Goal: Contribute content: Contribute content

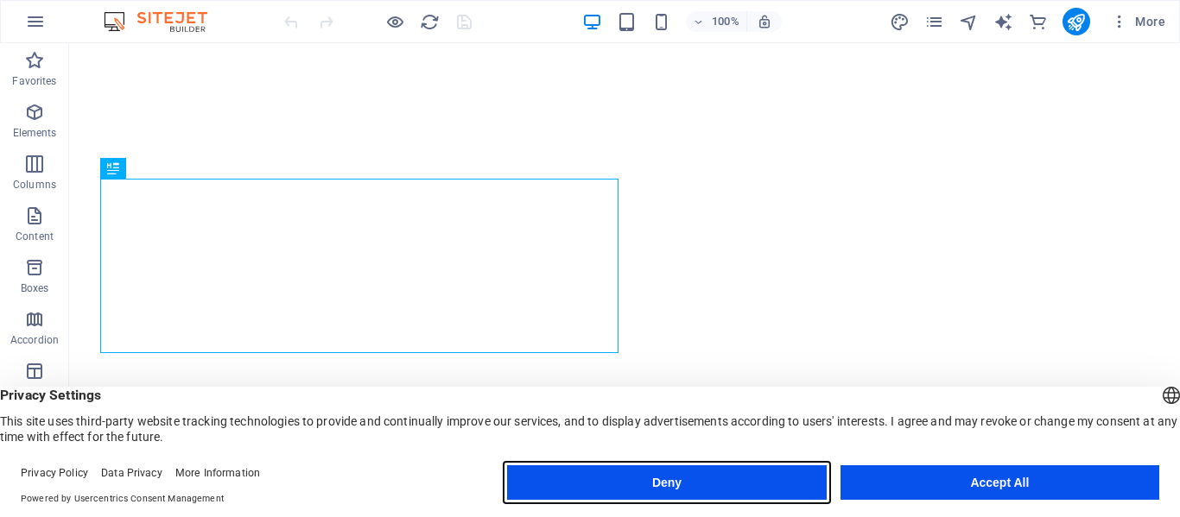
click at [706, 478] on button "Deny" at bounding box center [666, 483] width 319 height 35
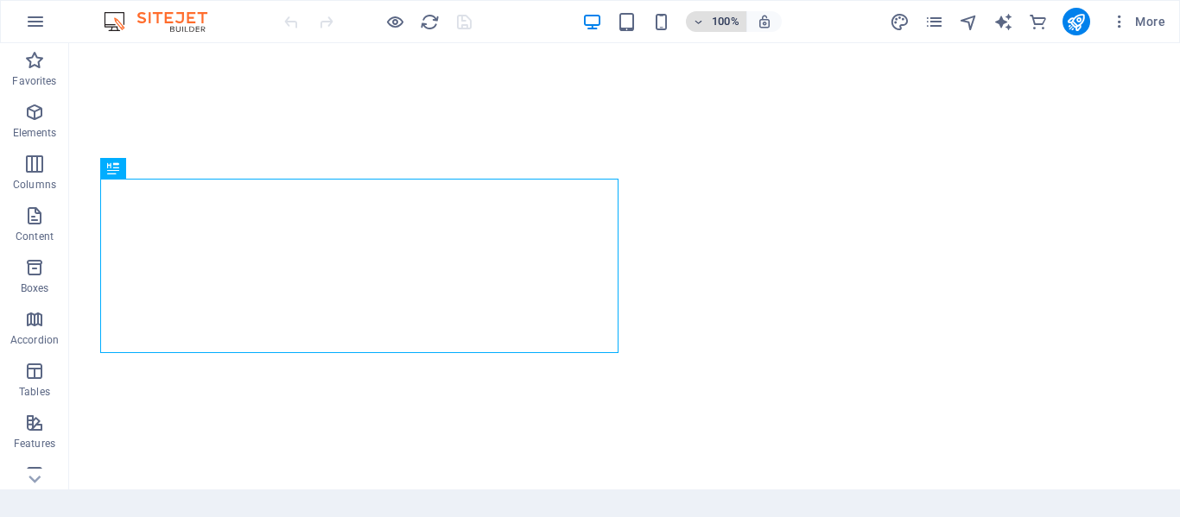
click at [699, 22] on icon "button" at bounding box center [699, 21] width 12 height 11
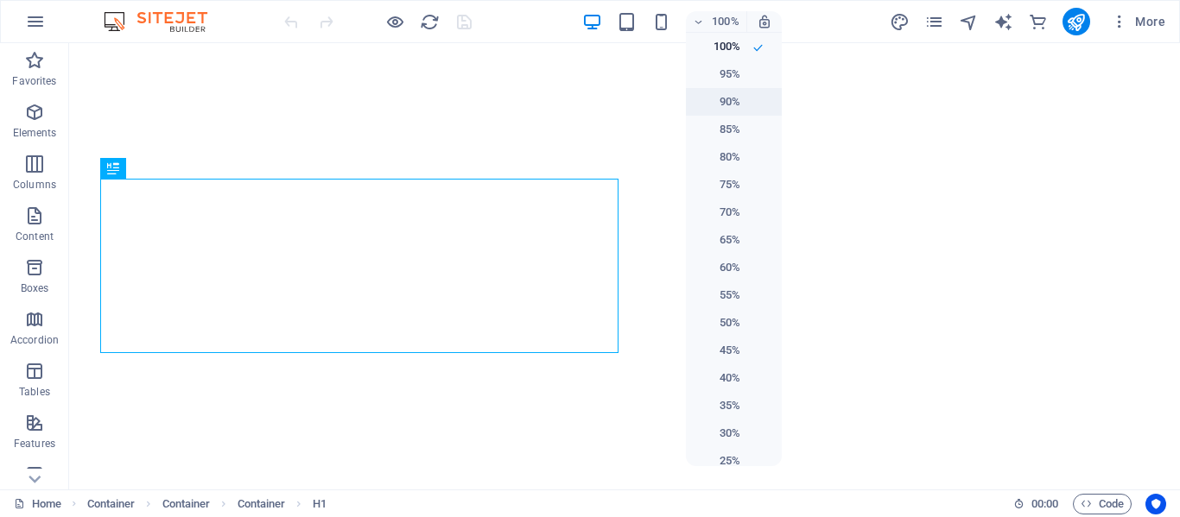
click at [721, 97] on h6 "90%" at bounding box center [718, 102] width 44 height 21
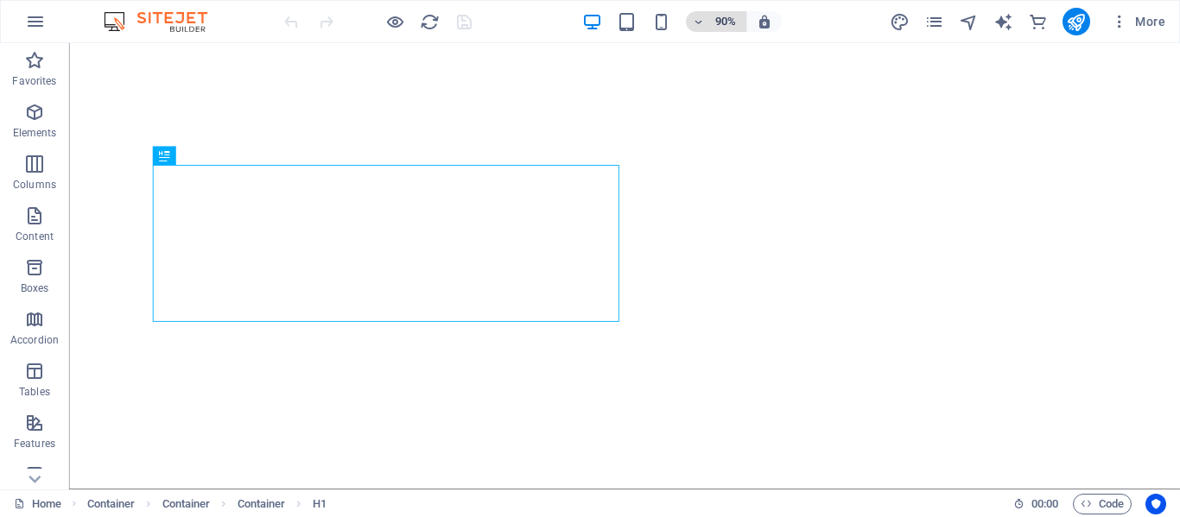
click at [697, 21] on icon "button" at bounding box center [699, 21] width 12 height 11
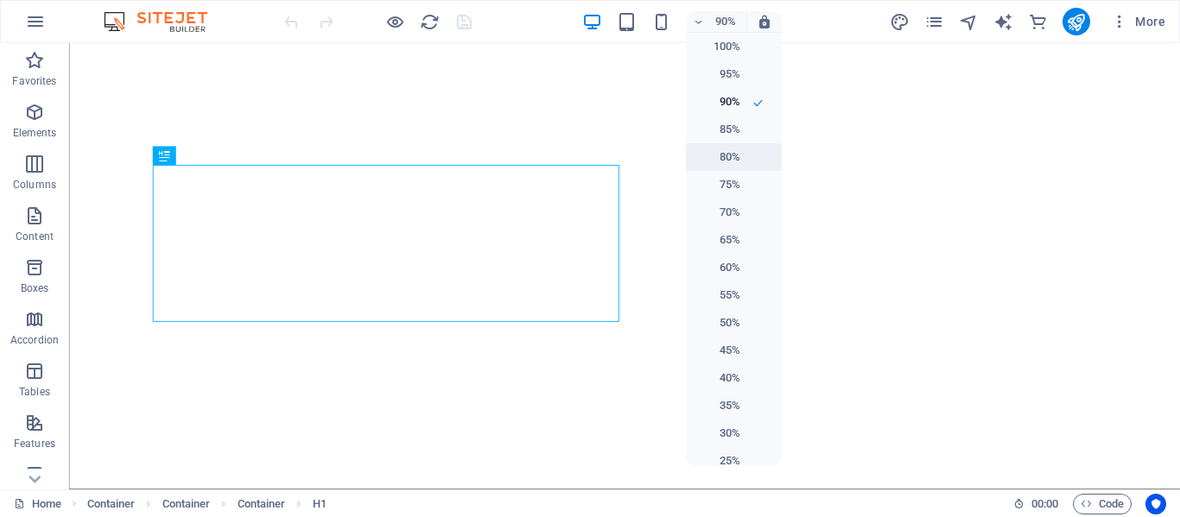
click at [722, 152] on h6 "80%" at bounding box center [718, 157] width 44 height 21
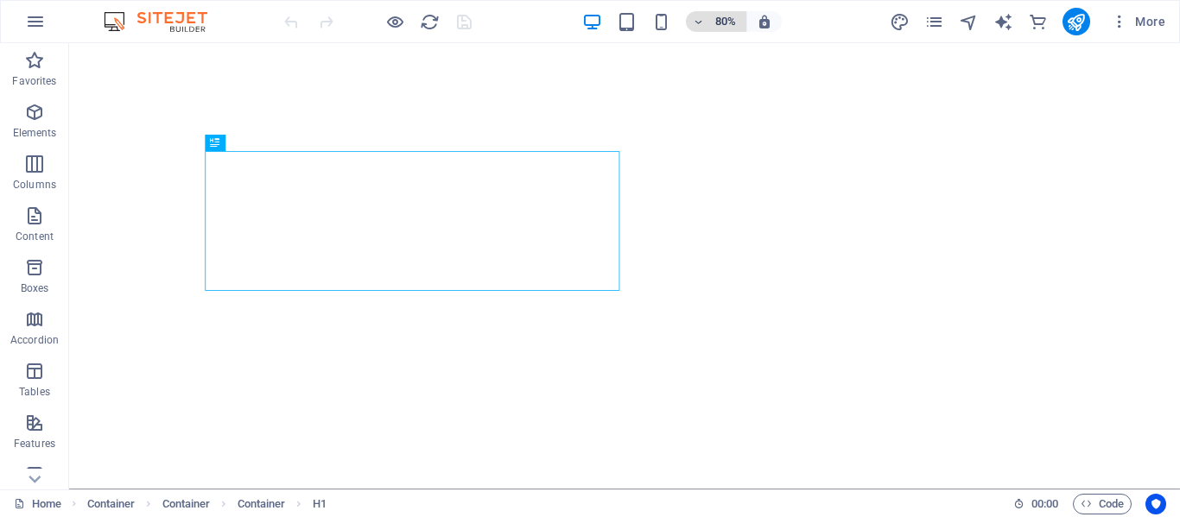
click at [699, 22] on icon "button" at bounding box center [699, 21] width 12 height 11
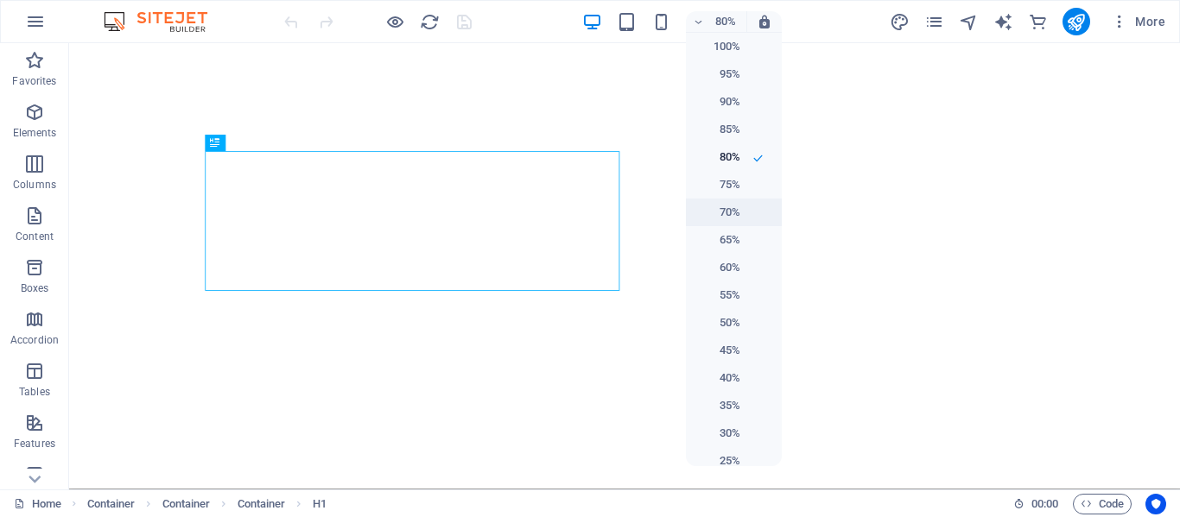
click at [727, 212] on h6 "70%" at bounding box center [718, 212] width 44 height 21
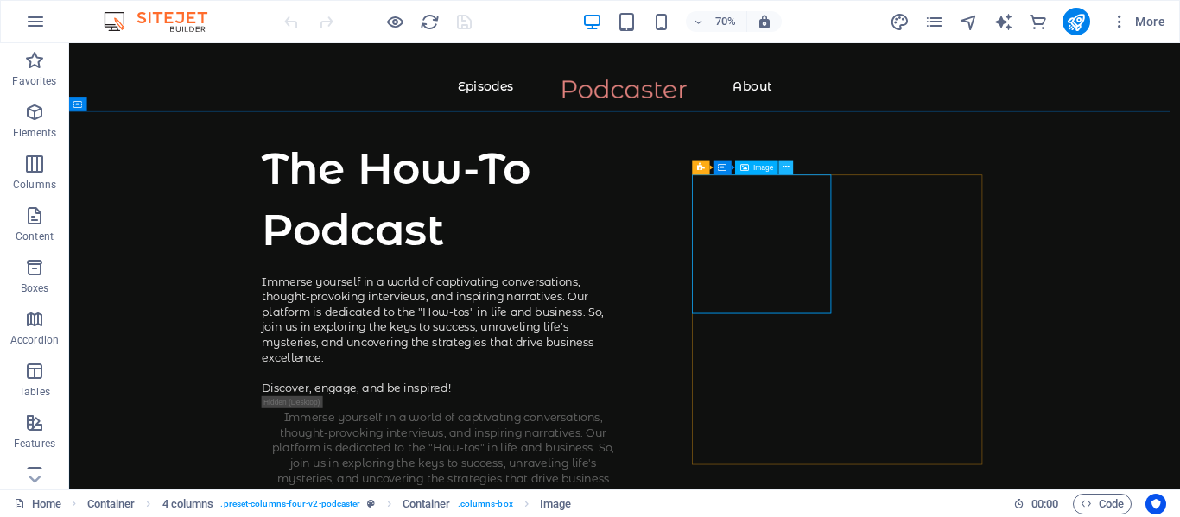
click at [784, 169] on icon at bounding box center [786, 168] width 7 height 13
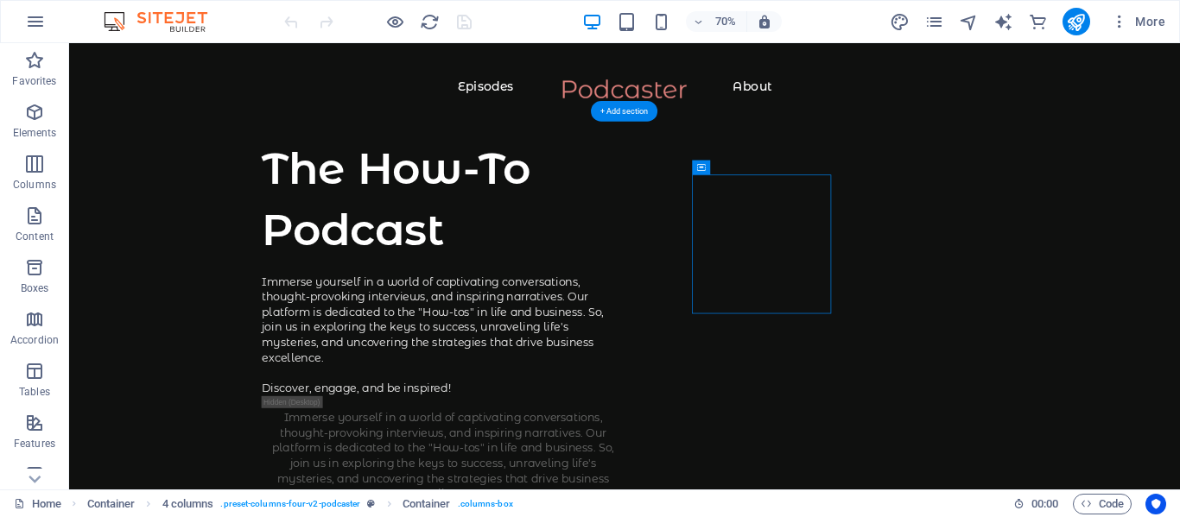
drag, startPoint x: 788, startPoint y: 206, endPoint x: 1015, endPoint y: 282, distance: 239.5
click at [700, 167] on icon at bounding box center [701, 168] width 8 height 15
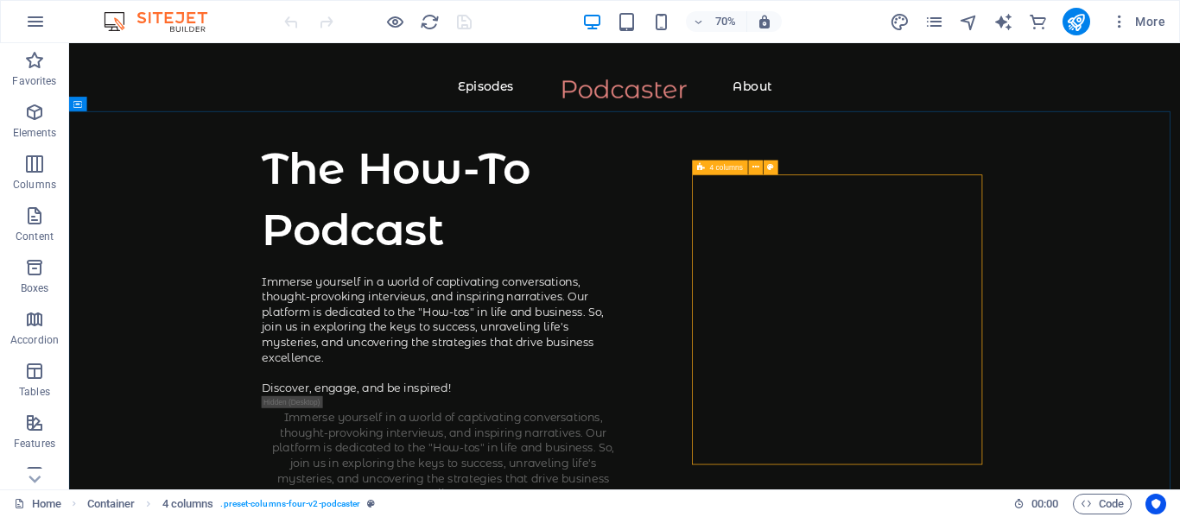
click at [706, 164] on div "4 columns" at bounding box center [720, 168] width 55 height 15
click at [728, 168] on span "4 columns" at bounding box center [726, 167] width 33 height 7
drag, startPoint x: 731, startPoint y: 170, endPoint x: 777, endPoint y: 173, distance: 46.7
click at [777, 173] on div "4 columns" at bounding box center [739, 169] width 93 height 16
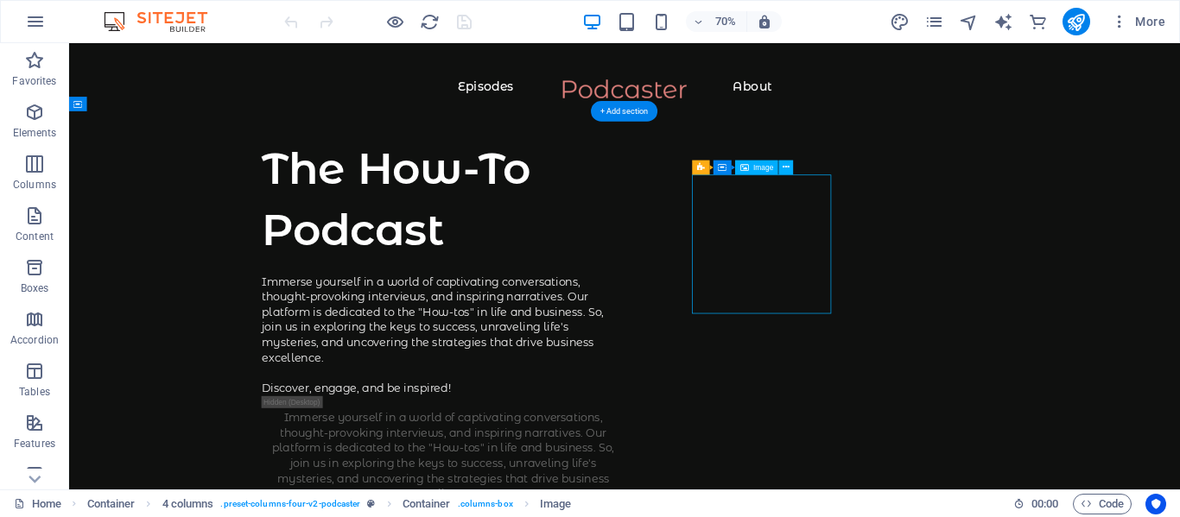
select select "%"
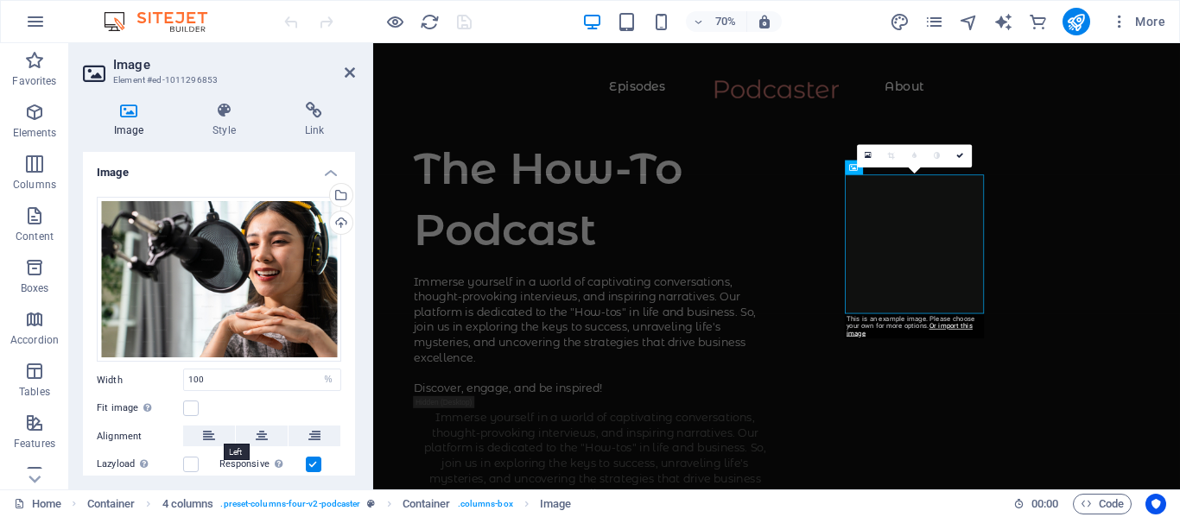
drag, startPoint x: 216, startPoint y: 444, endPoint x: 251, endPoint y: 452, distance: 36.3
click at [231, 448] on div "Drag files here, click to choose files or select files from Files or our free s…" at bounding box center [219, 364] width 272 height 362
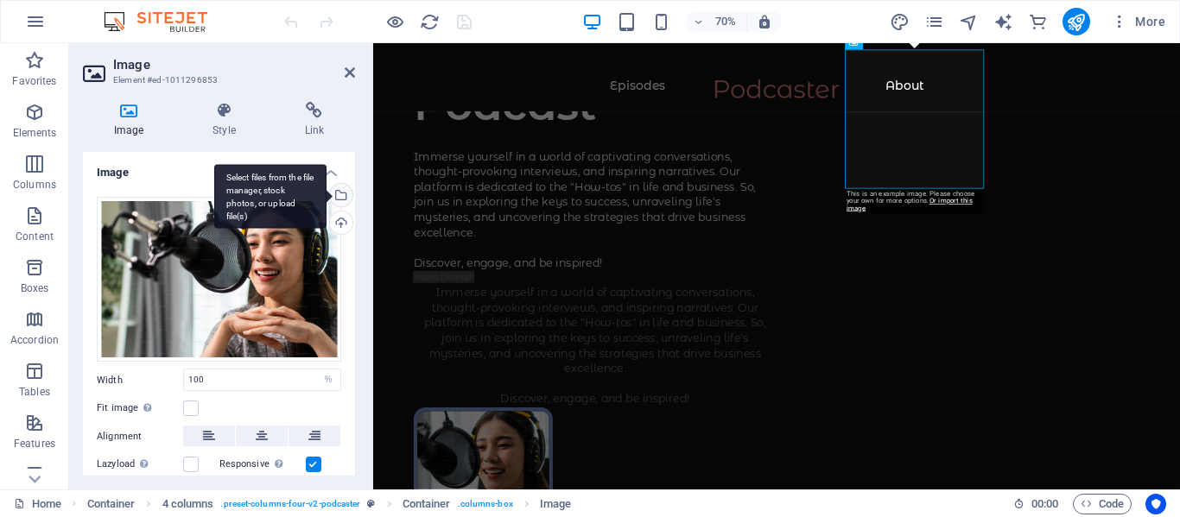
click at [326, 199] on div "Select files from the file manager, stock photos, or upload file(s)" at bounding box center [270, 196] width 112 height 65
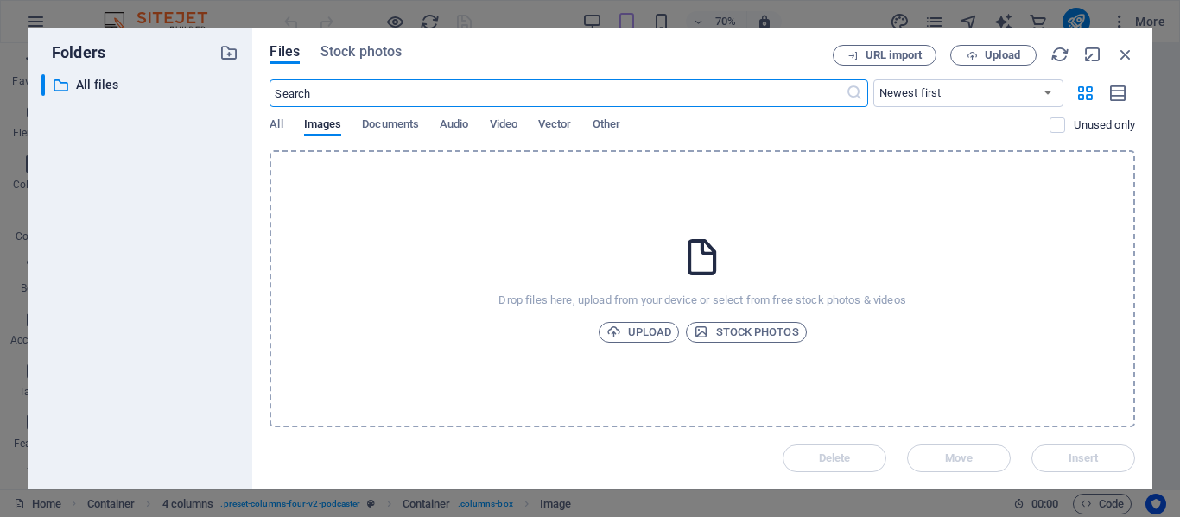
click at [293, 98] on input "text" at bounding box center [556, 93] width 575 height 28
click at [750, 328] on span "Stock photos" at bounding box center [746, 332] width 105 height 21
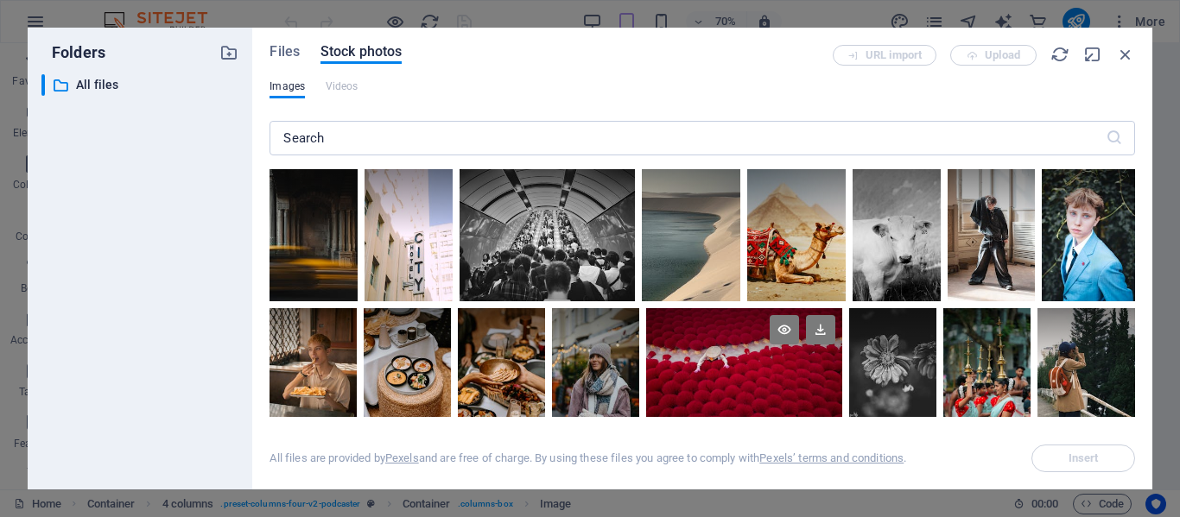
click at [664, 316] on div at bounding box center [744, 341] width 196 height 66
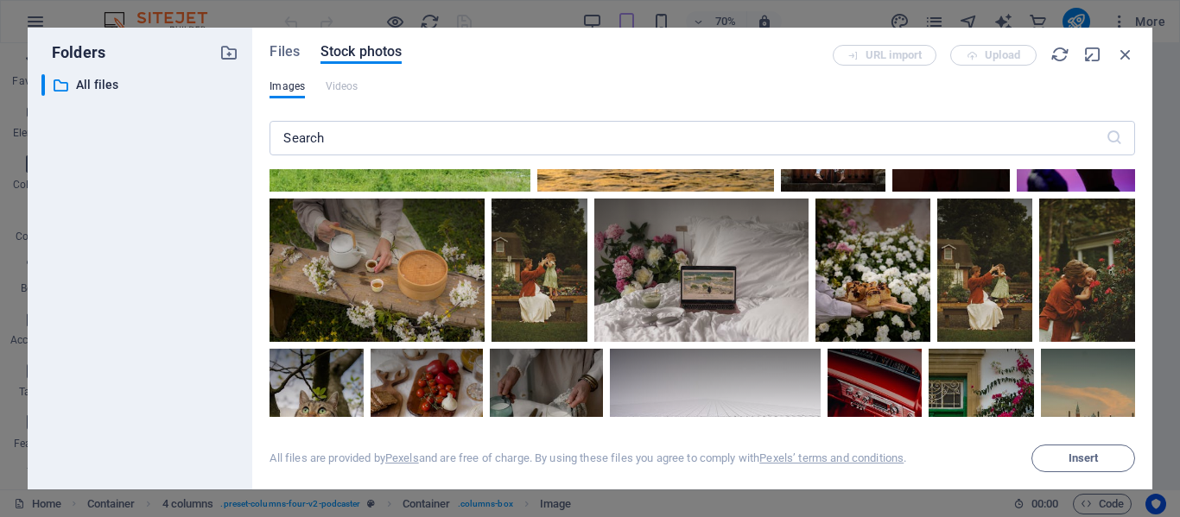
scroll to position [5602, 0]
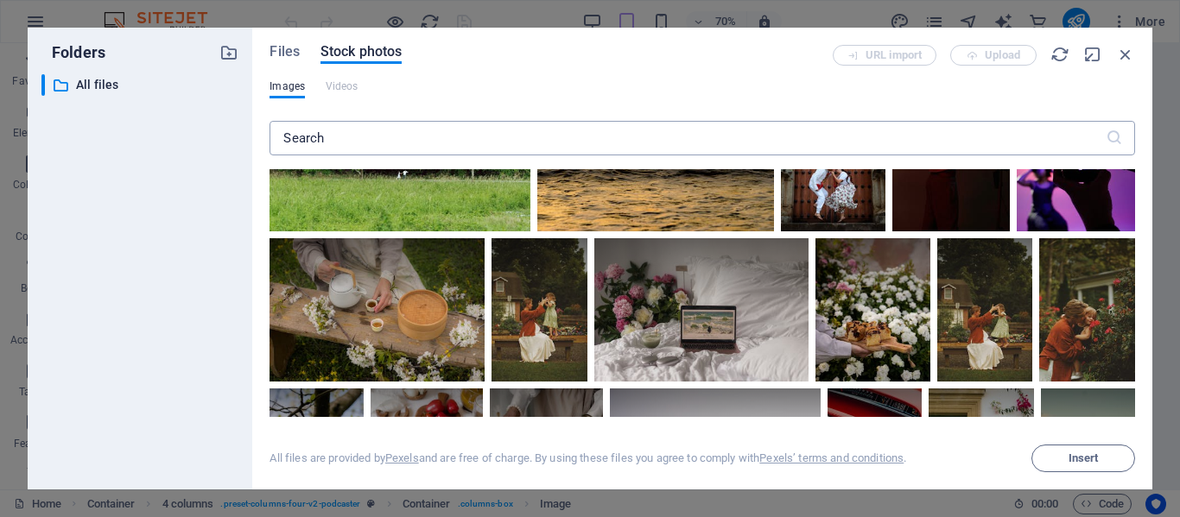
click at [444, 138] on input "text" at bounding box center [686, 138] width 835 height 35
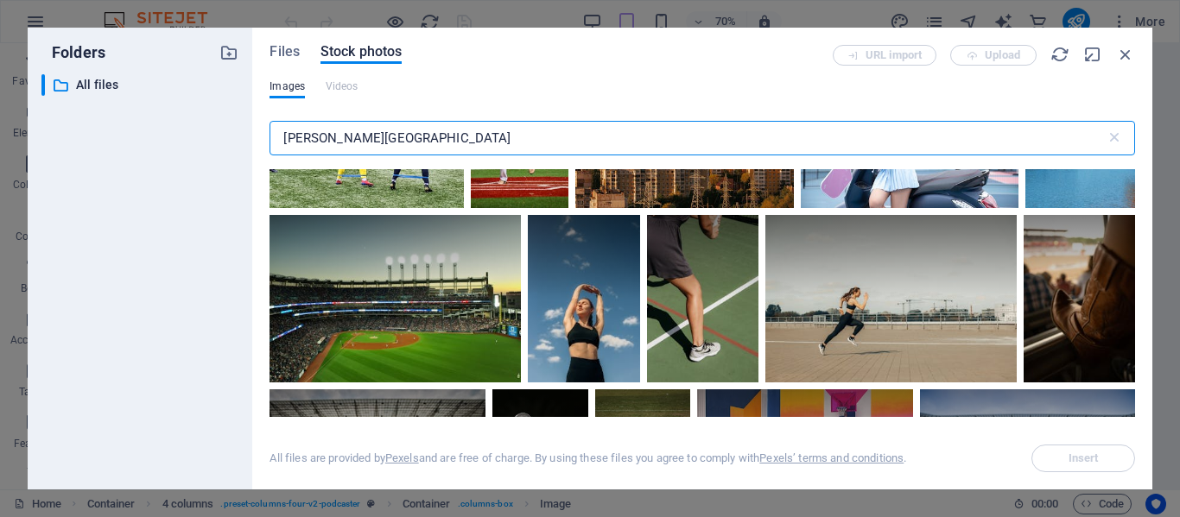
scroll to position [0, 0]
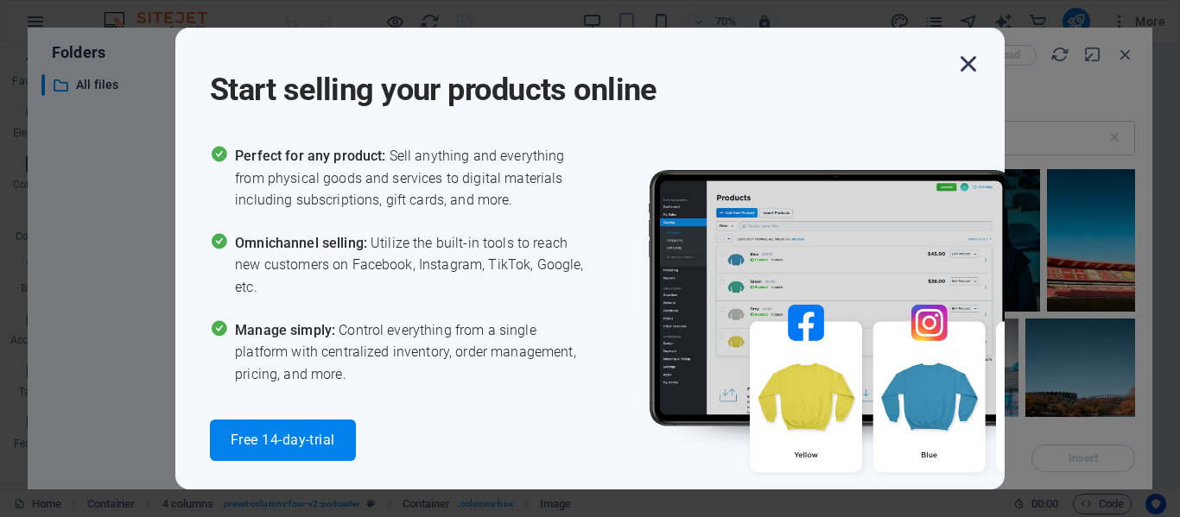
click at [966, 60] on icon "button" at bounding box center [968, 63] width 31 height 31
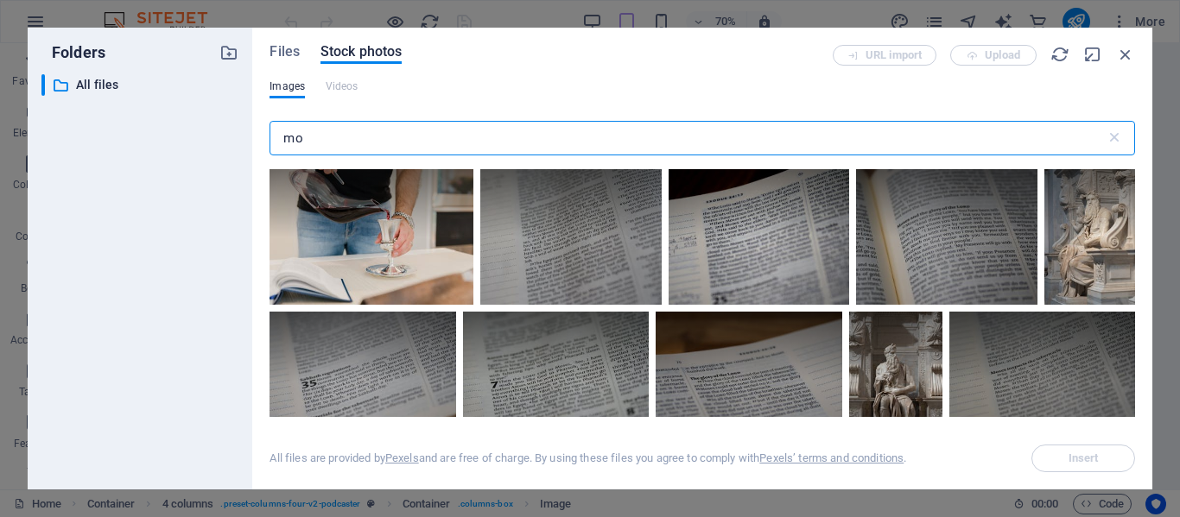
type input "m"
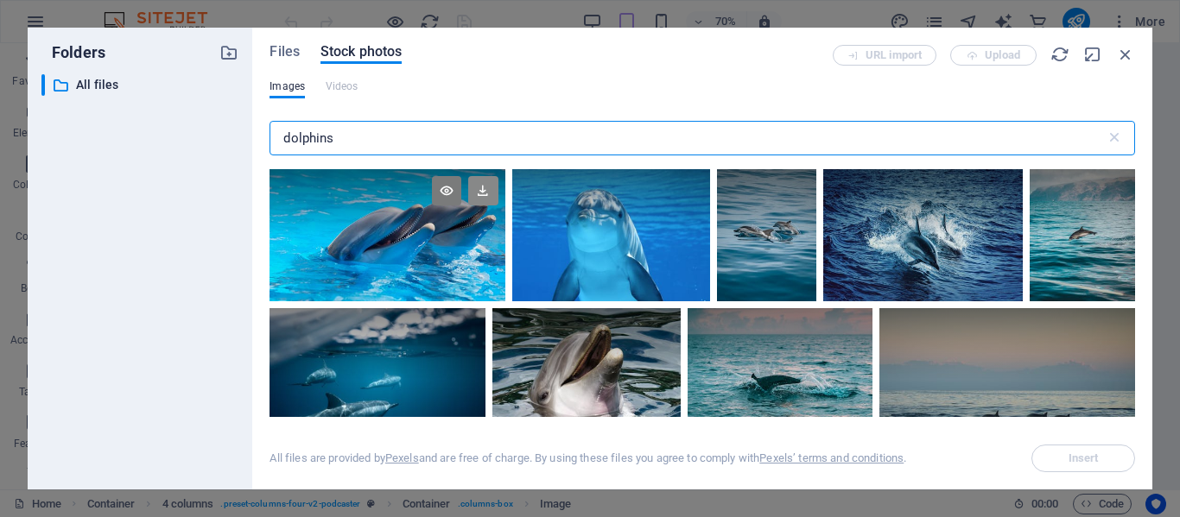
type input "dolphins"
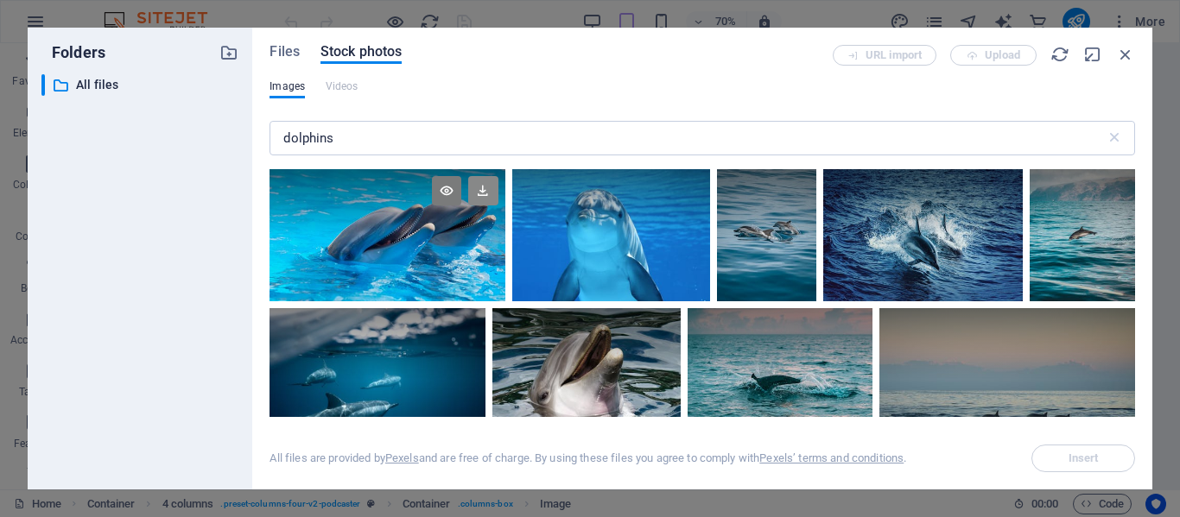
click at [481, 193] on icon at bounding box center [482, 190] width 29 height 29
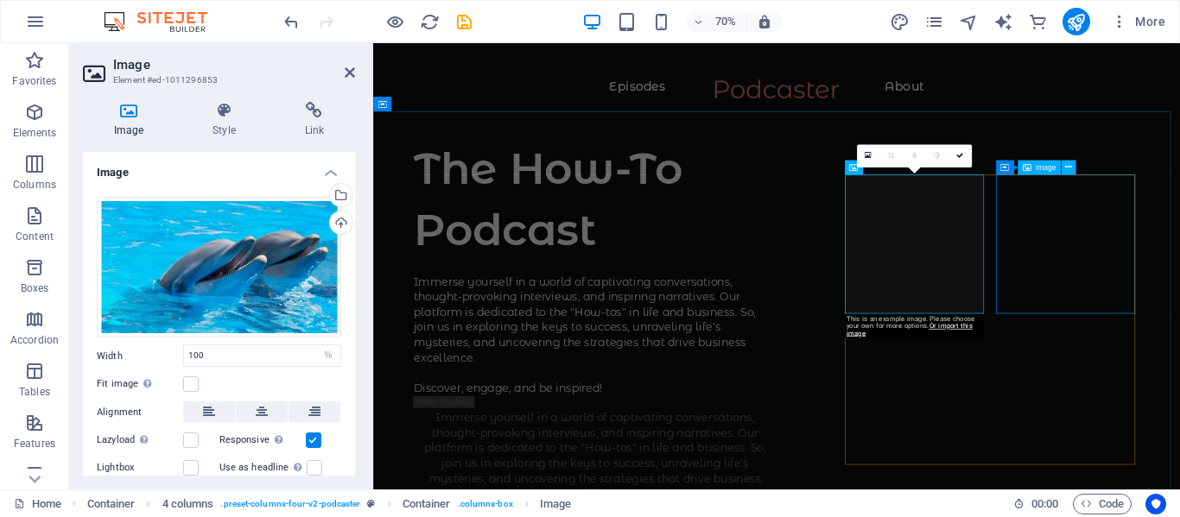
select select "%"
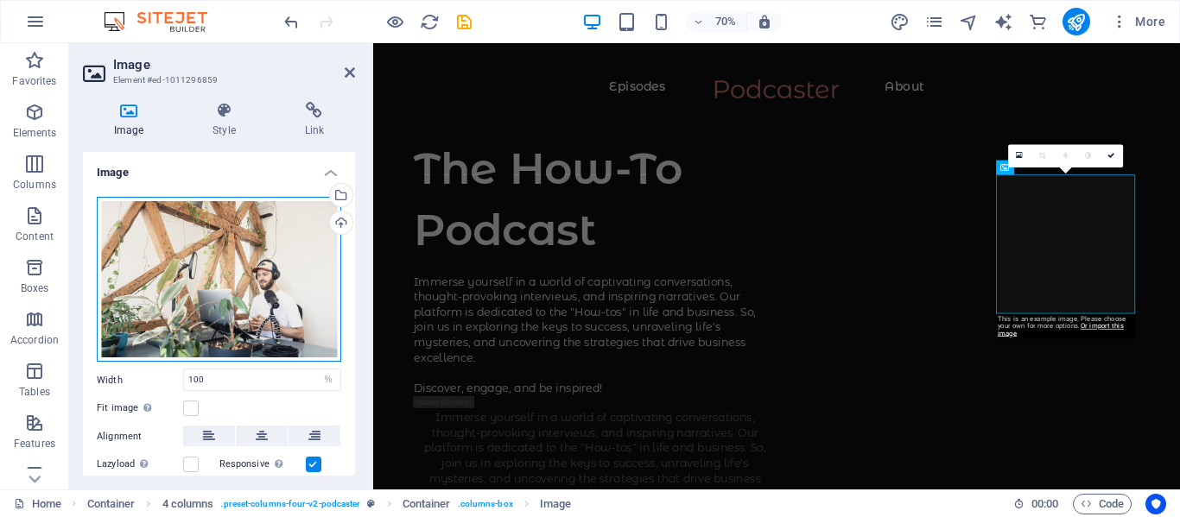
drag, startPoint x: 259, startPoint y: 295, endPoint x: 189, endPoint y: 282, distance: 71.1
click at [189, 282] on div "Drag files here, click to choose files or select files from Files or our free s…" at bounding box center [219, 280] width 244 height 166
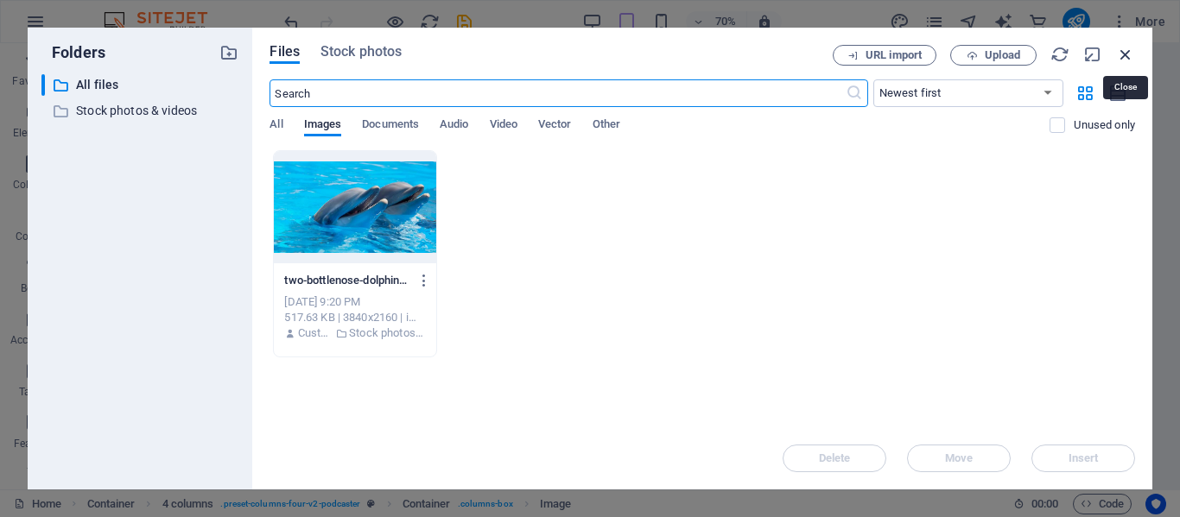
click at [1125, 53] on icon "button" at bounding box center [1125, 54] width 19 height 19
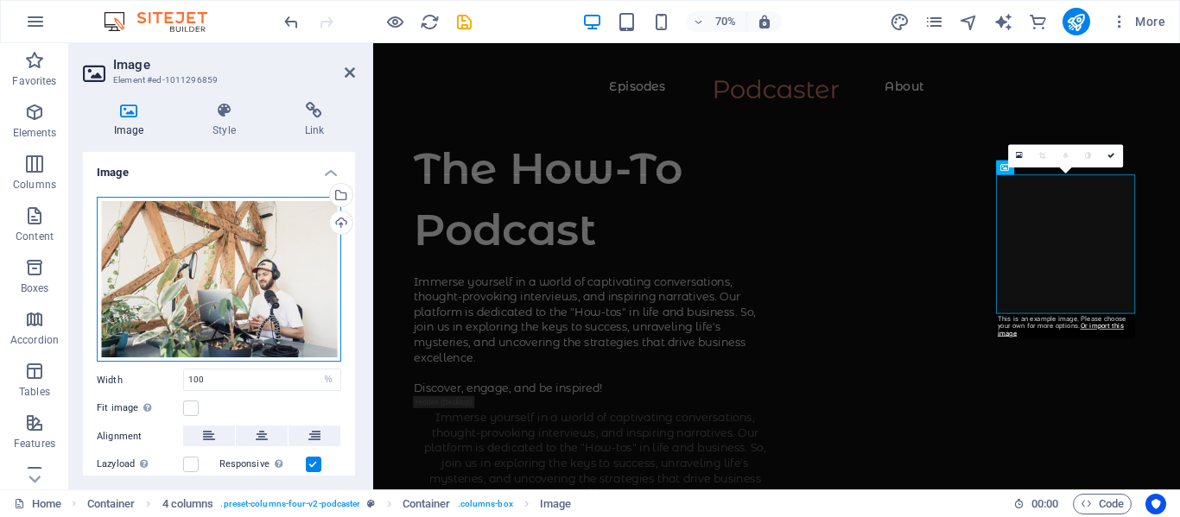
click at [226, 258] on div "Drag files here, click to choose files or select files from Files or our free s…" at bounding box center [219, 280] width 244 height 166
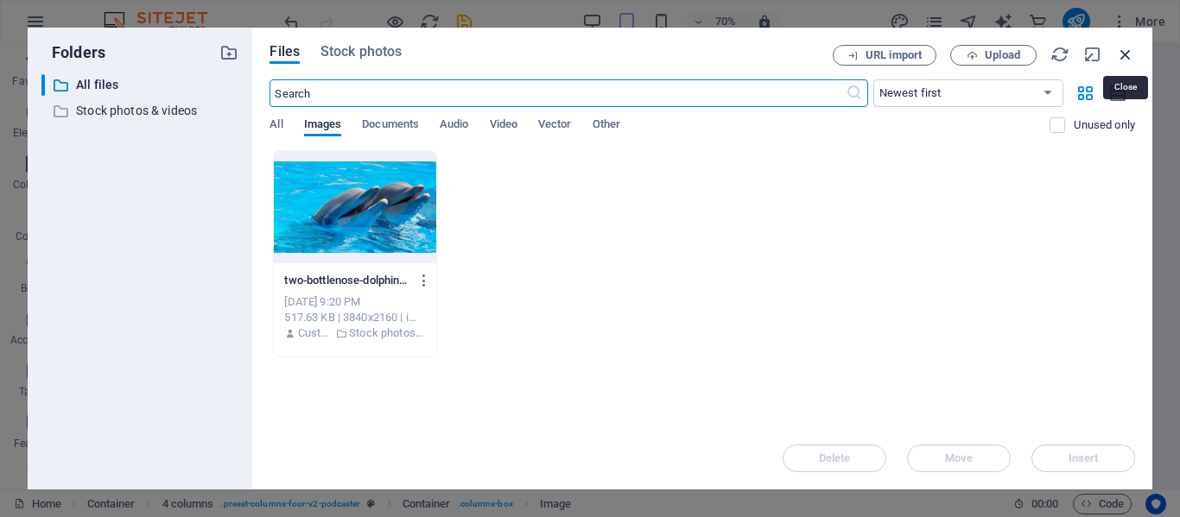
click at [1128, 55] on icon "button" at bounding box center [1125, 54] width 19 height 19
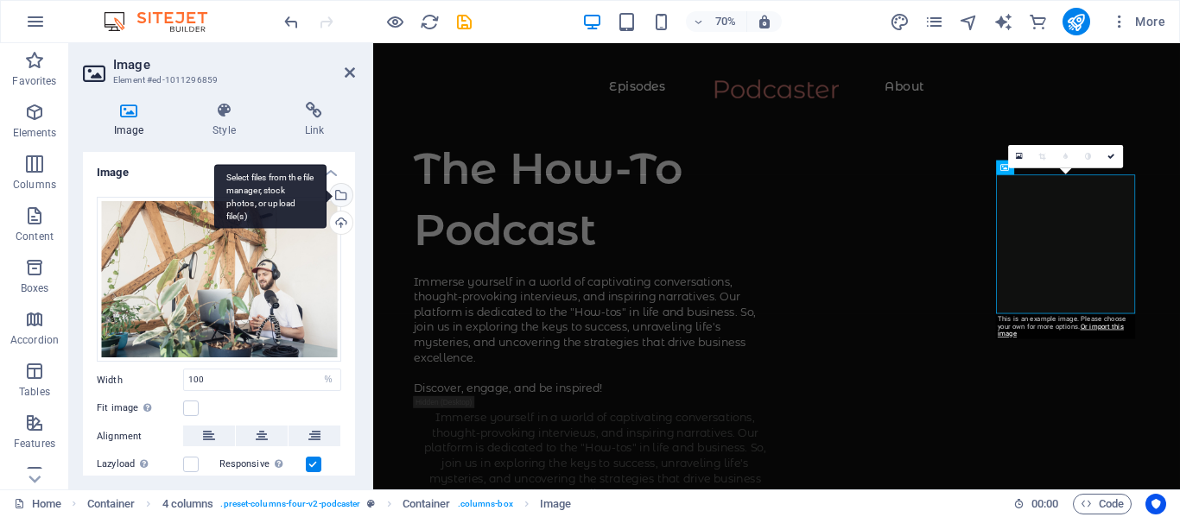
click at [339, 193] on div "Select files from the file manager, stock photos, or upload file(s)" at bounding box center [339, 197] width 26 height 26
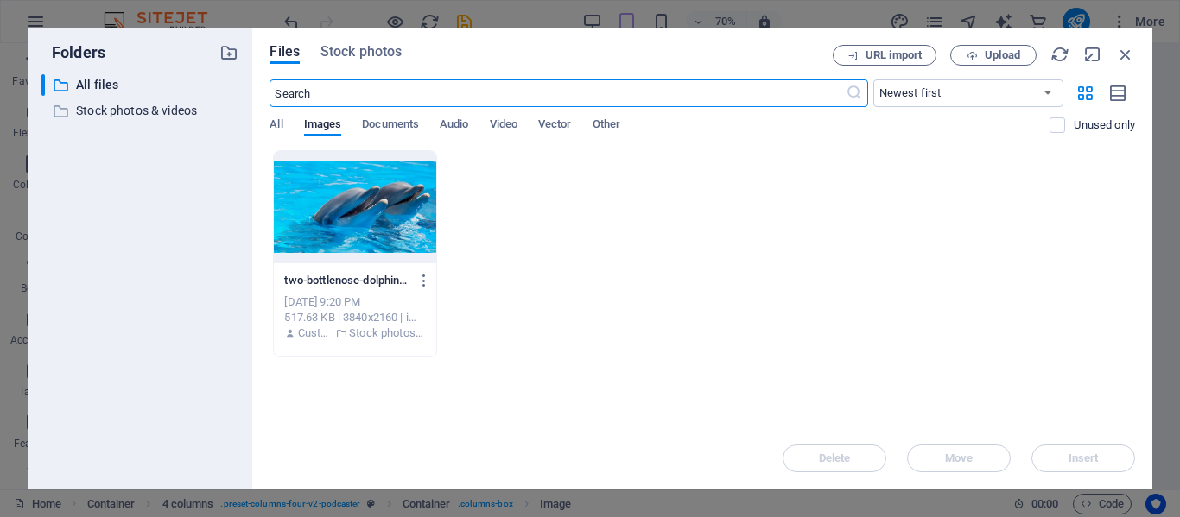
click at [288, 87] on input "text" at bounding box center [556, 93] width 575 height 28
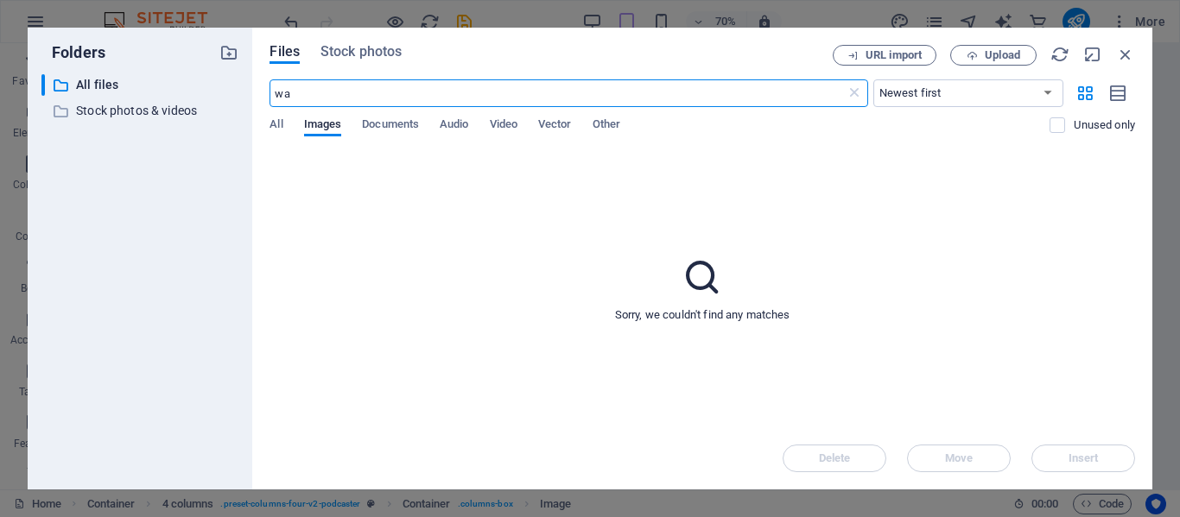
type input "w"
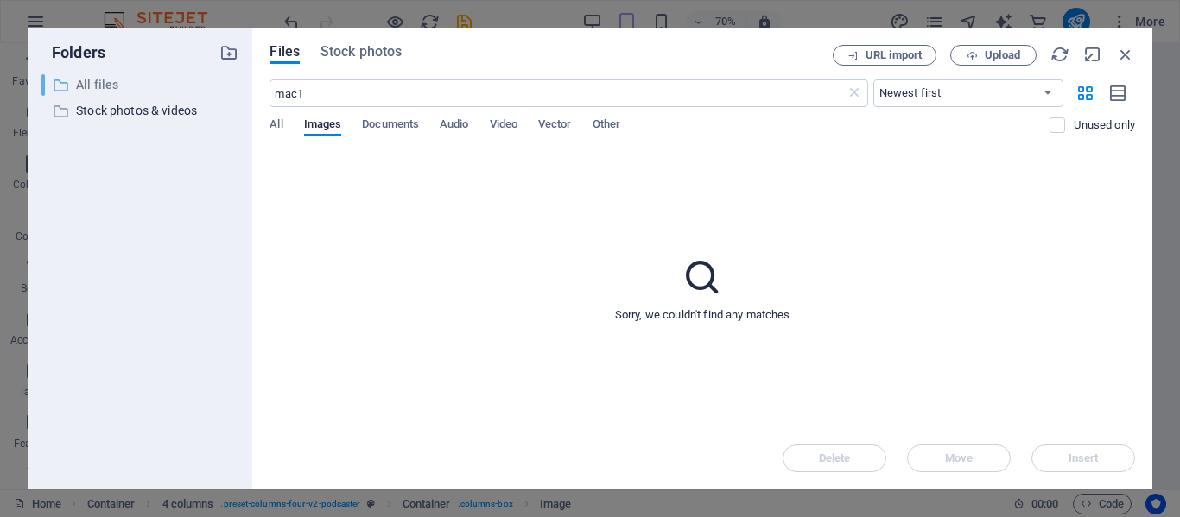
click at [101, 83] on p "All files" at bounding box center [141, 85] width 131 height 20
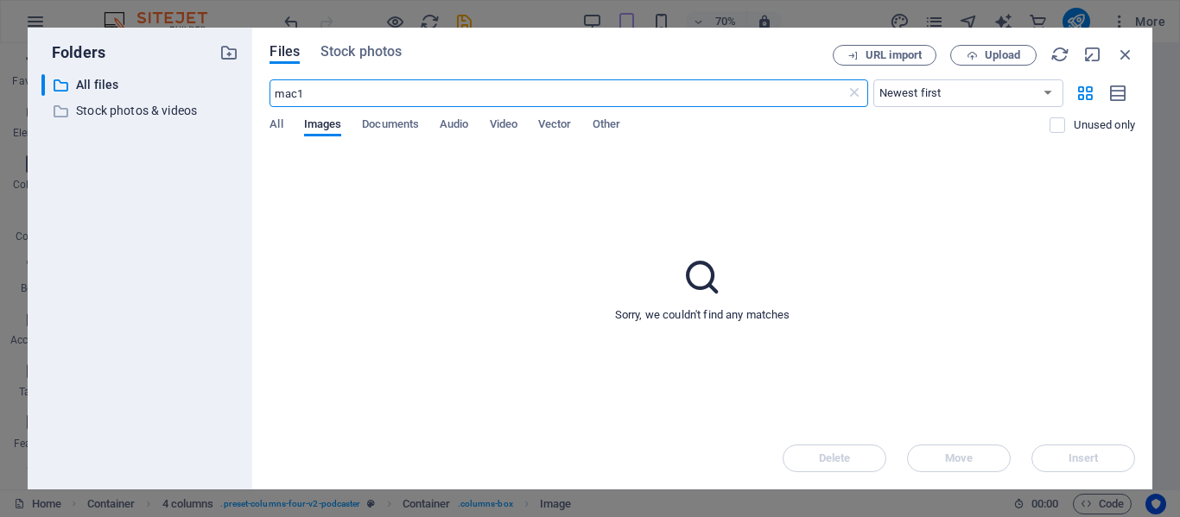
click at [342, 93] on input "mac1" at bounding box center [556, 93] width 575 height 28
click at [297, 94] on input "mac1aviation" at bounding box center [556, 93] width 575 height 28
type input "mac 1aviation"
click at [694, 273] on icon at bounding box center [702, 277] width 43 height 43
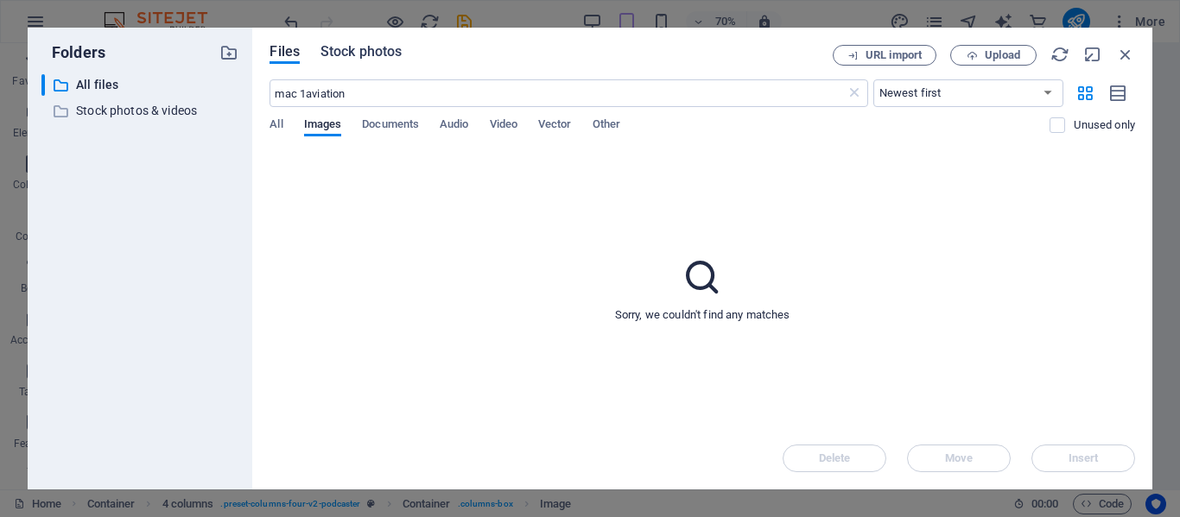
click at [363, 50] on span "Stock photos" at bounding box center [360, 51] width 81 height 21
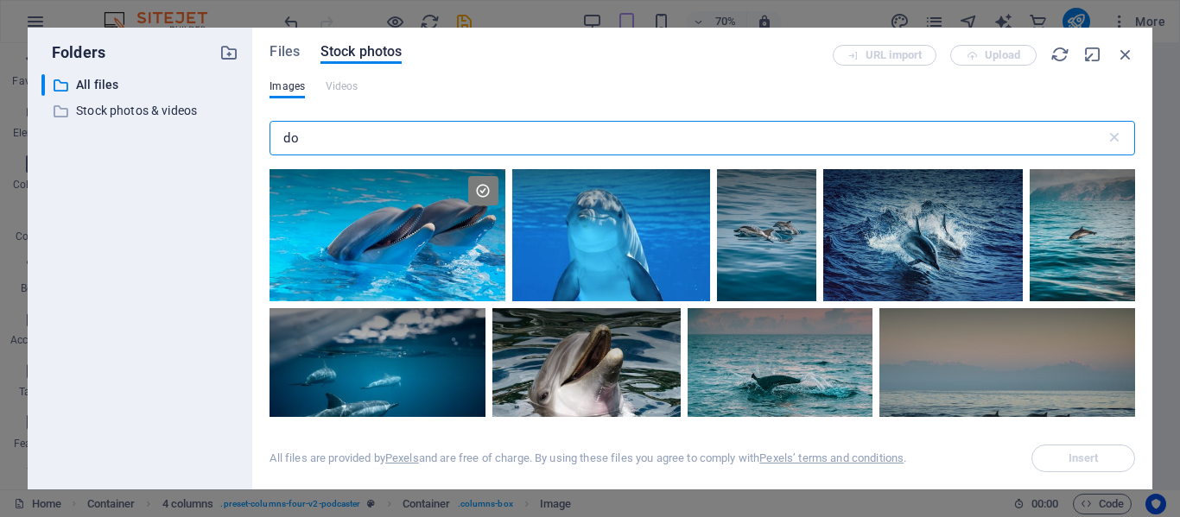
type input "d"
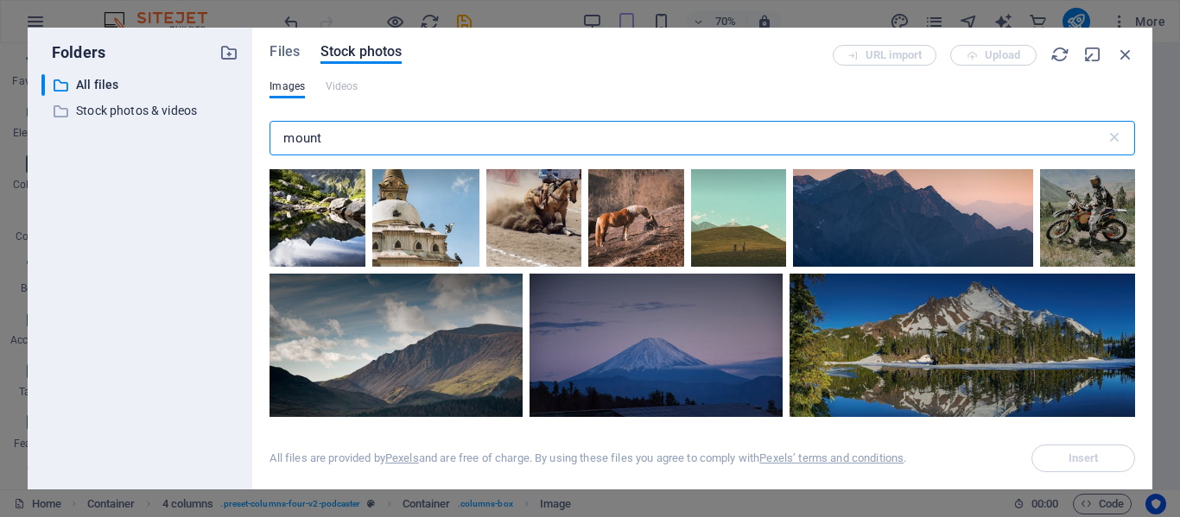
scroll to position [3110, 0]
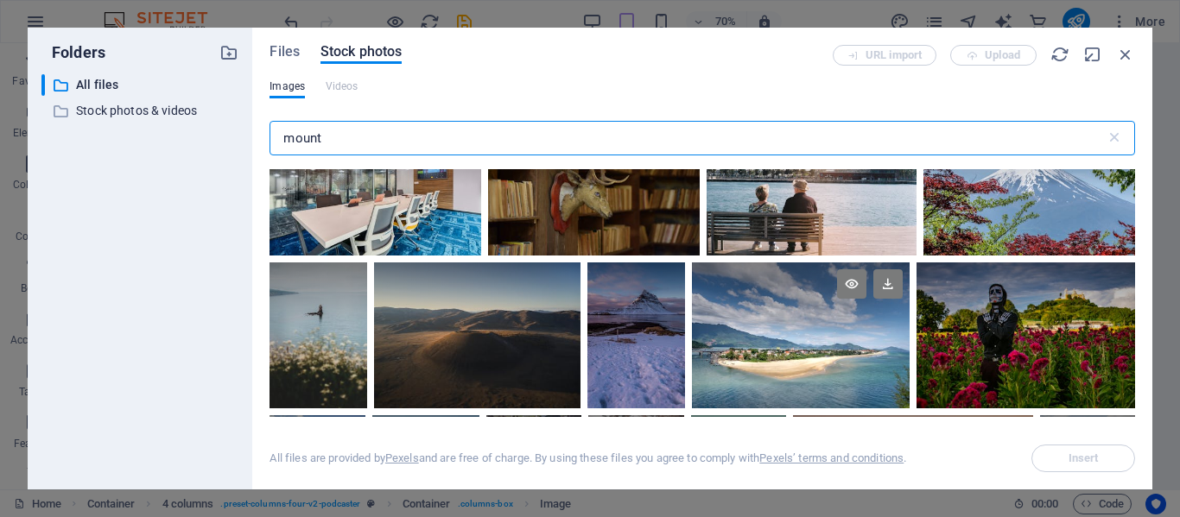
type input "mount"
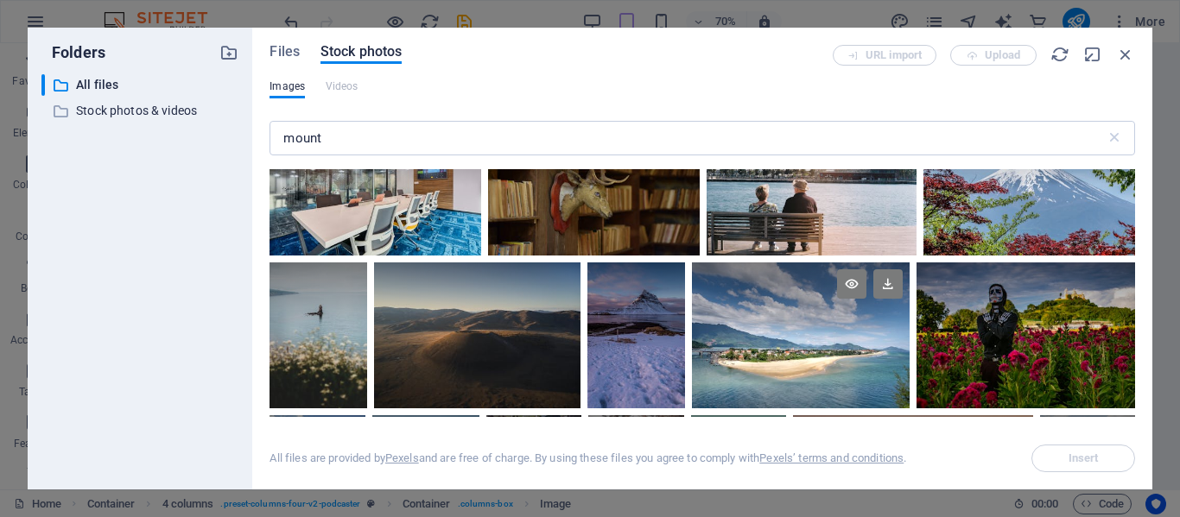
click at [830, 316] on div at bounding box center [801, 299] width 219 height 73
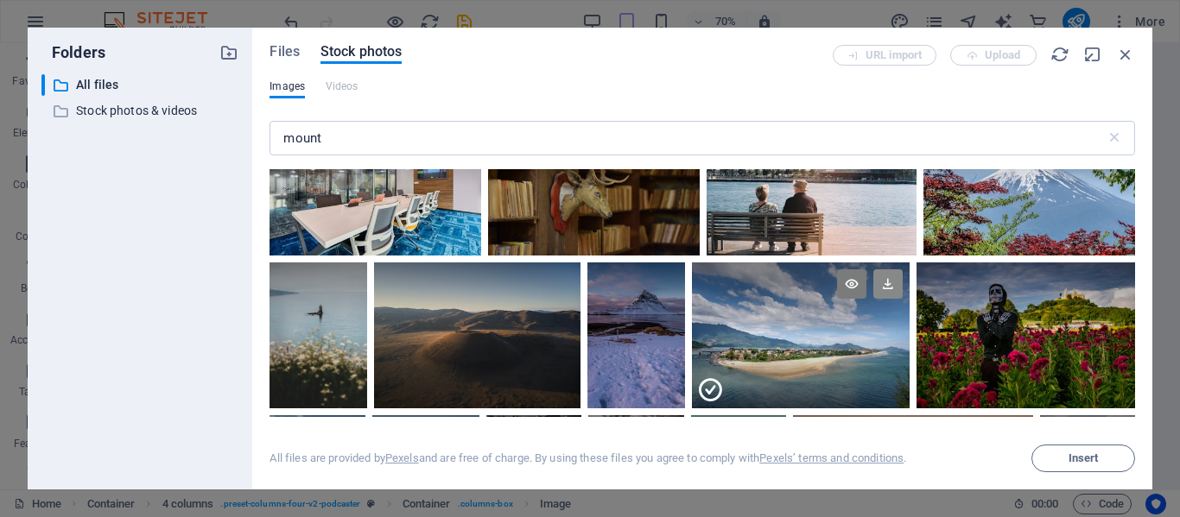
click at [884, 274] on icon at bounding box center [887, 283] width 29 height 29
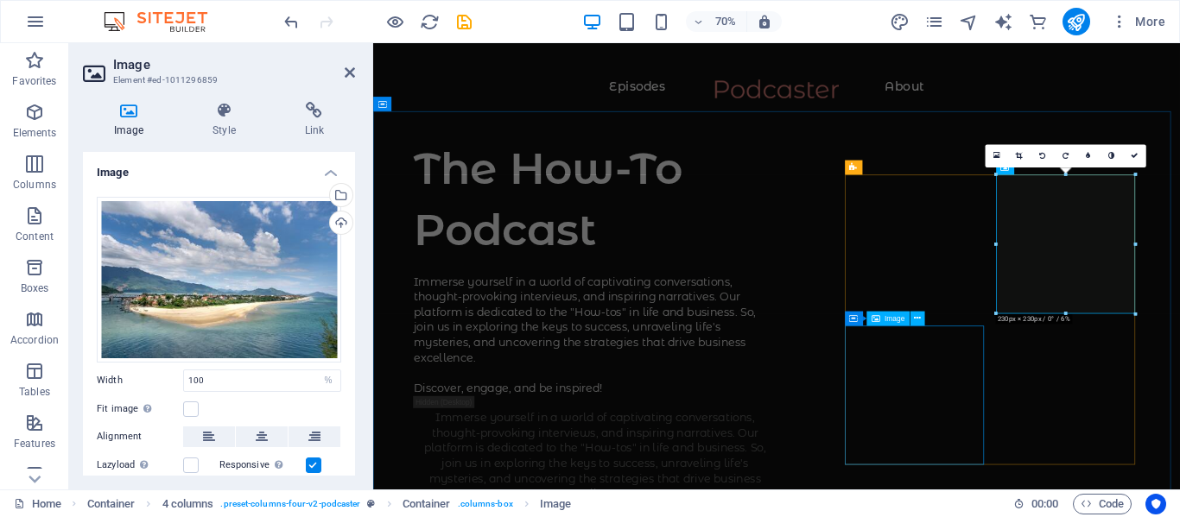
select select "%"
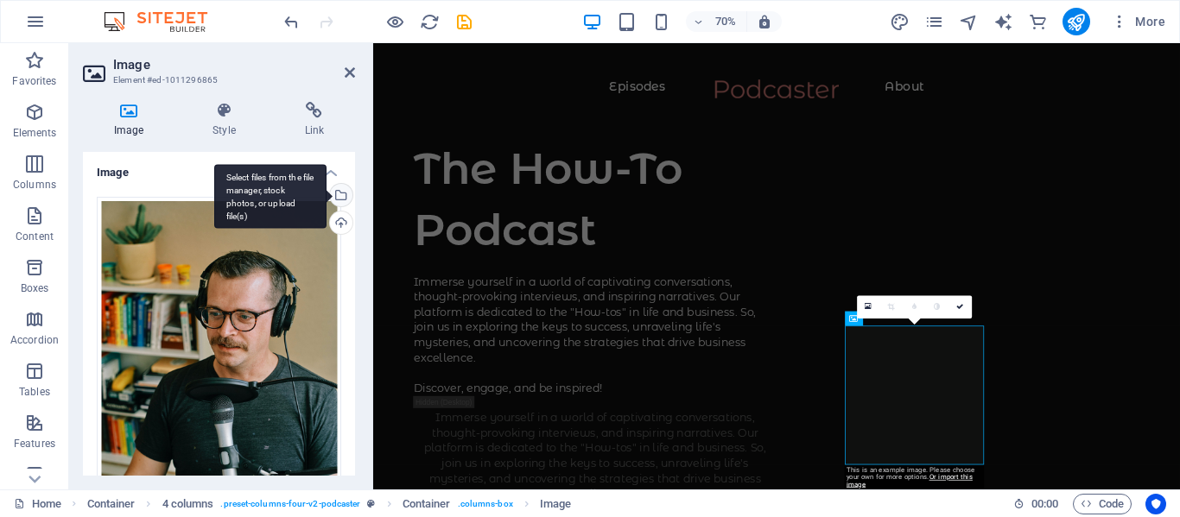
click at [337, 196] on div "Select files from the file manager, stock photos, or upload file(s)" at bounding box center [339, 197] width 26 height 26
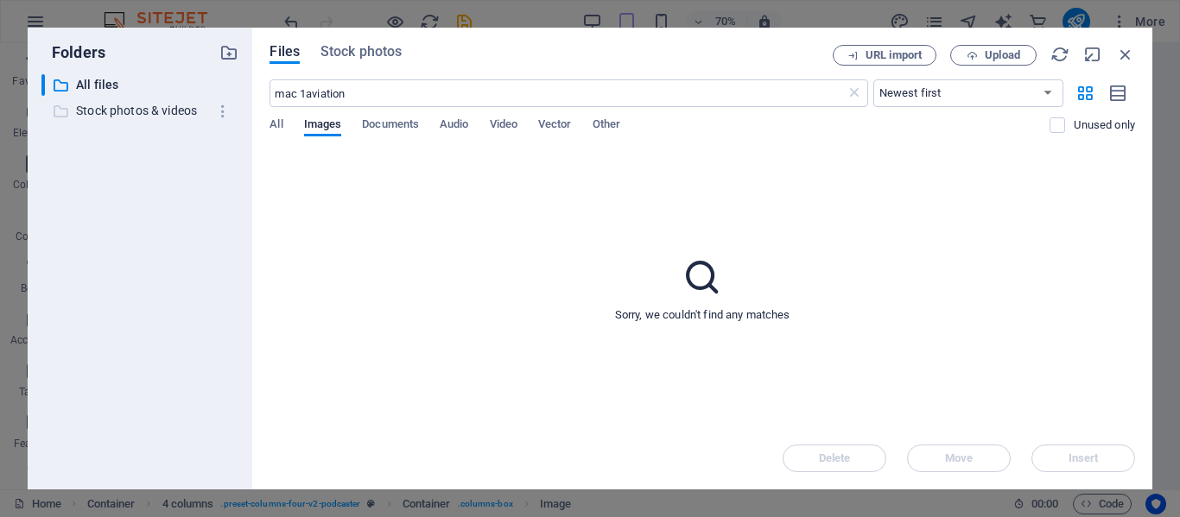
click at [67, 111] on icon at bounding box center [60, 111] width 17 height 17
drag, startPoint x: 67, startPoint y: 111, endPoint x: 371, endPoint y: 183, distance: 313.4
click at [371, 183] on div "Folders ​ All files All files ​ Stock photos & videos Stock photos & videos Fil…" at bounding box center [590, 259] width 1125 height 462
click at [363, 51] on span "Stock photos" at bounding box center [360, 51] width 81 height 21
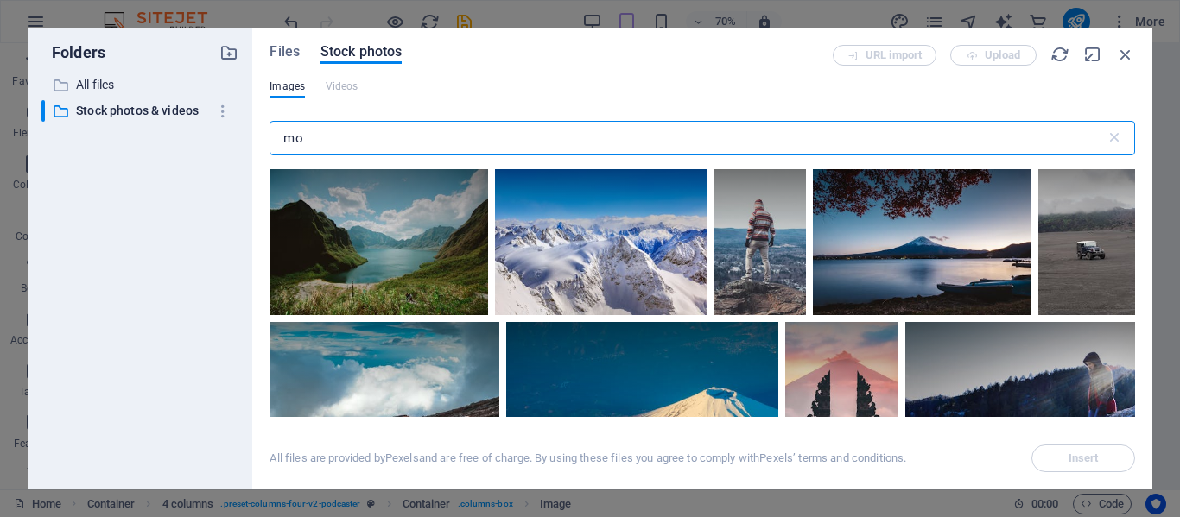
type input "m"
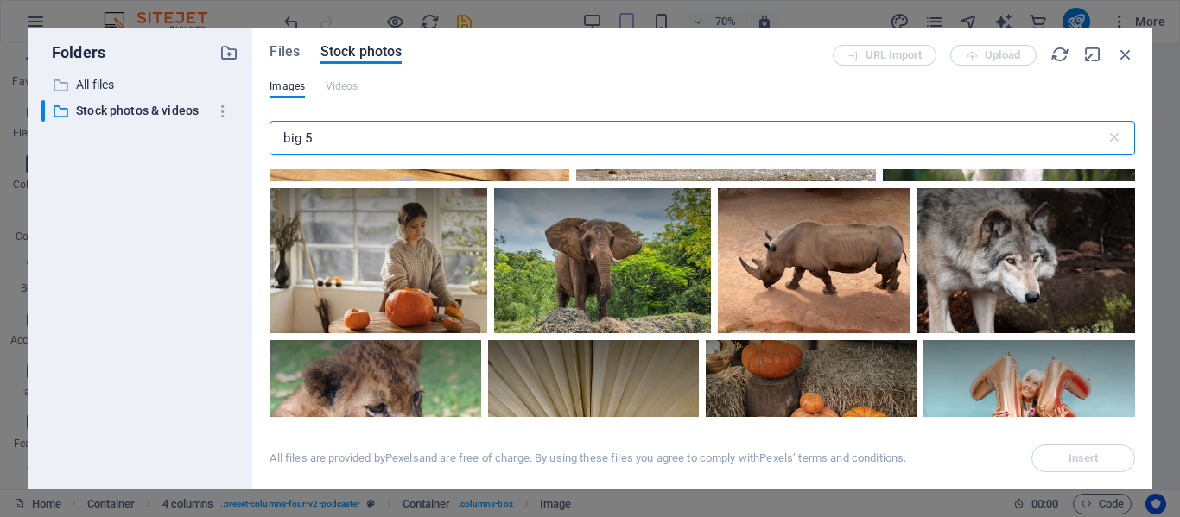
scroll to position [0, 0]
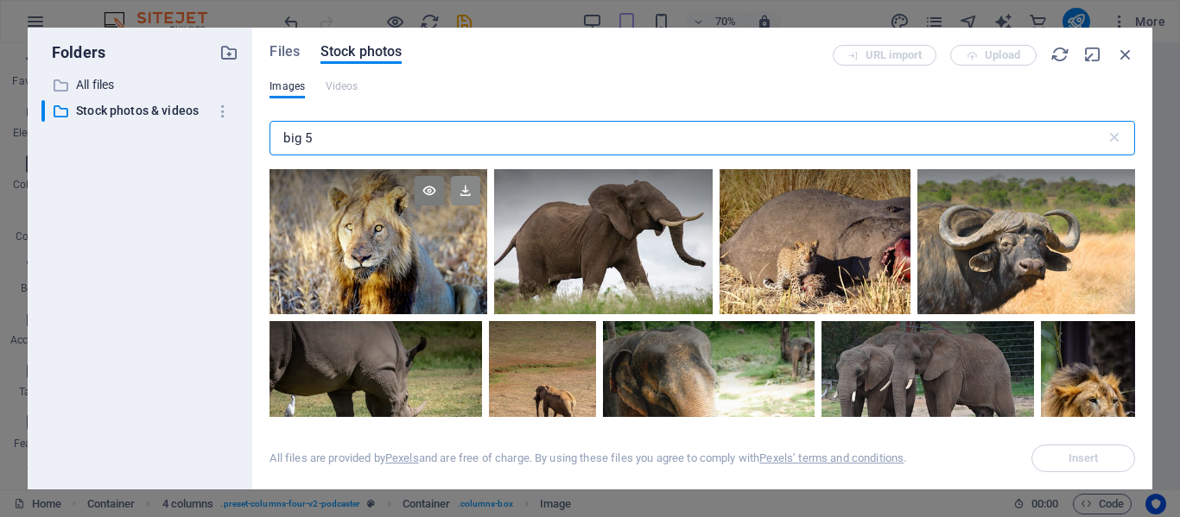
type input "big 5"
click at [463, 193] on icon at bounding box center [465, 190] width 29 height 29
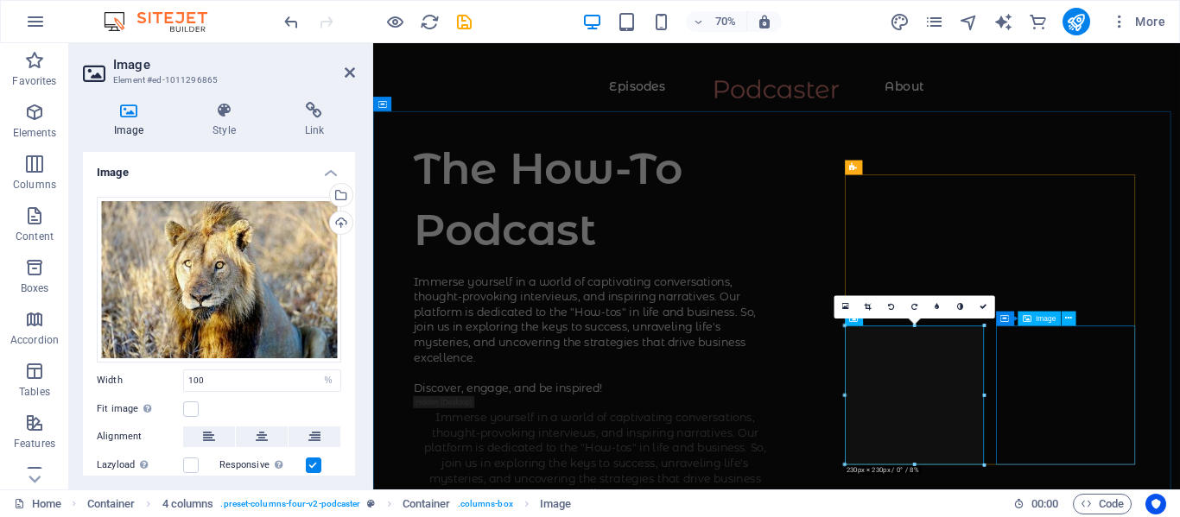
select select "%"
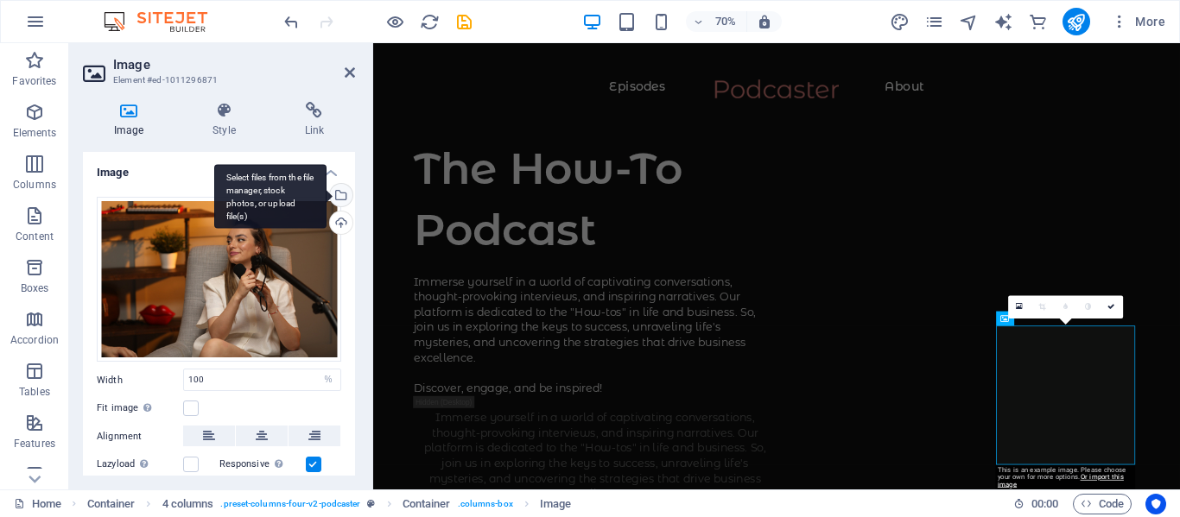
click at [339, 194] on div "Select files from the file manager, stock photos, or upload file(s)" at bounding box center [339, 197] width 26 height 26
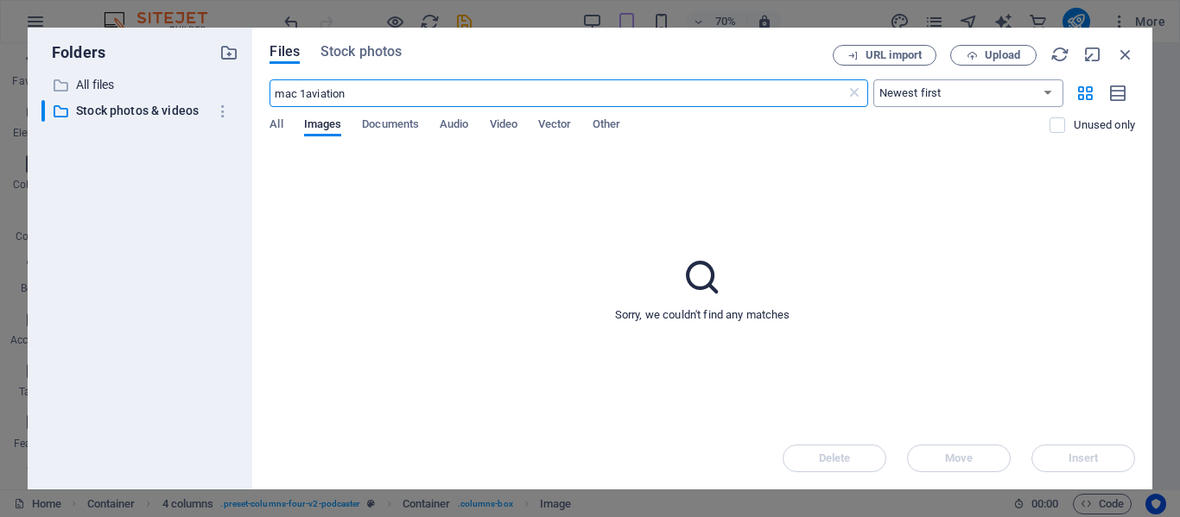
click at [1048, 96] on select "Newest first Oldest first Name (A-Z) Name (Z-A) Size (0-9) Size (9-0) Resolutio…" at bounding box center [968, 93] width 190 height 28
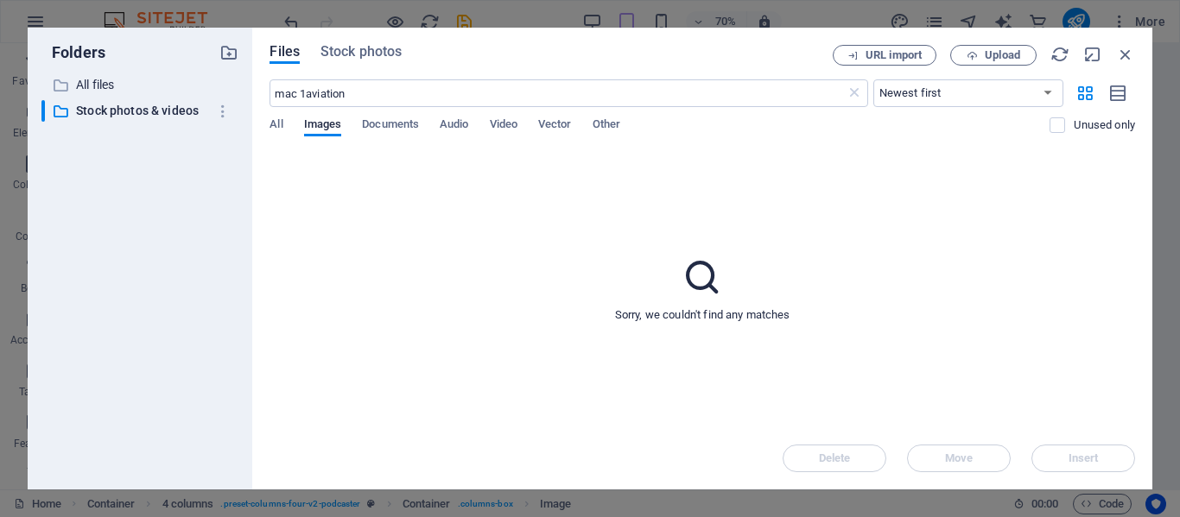
click at [680, 168] on div "Sorry, we couldn't find any matches" at bounding box center [701, 288] width 865 height 277
click at [92, 87] on p "All files" at bounding box center [141, 85] width 131 height 20
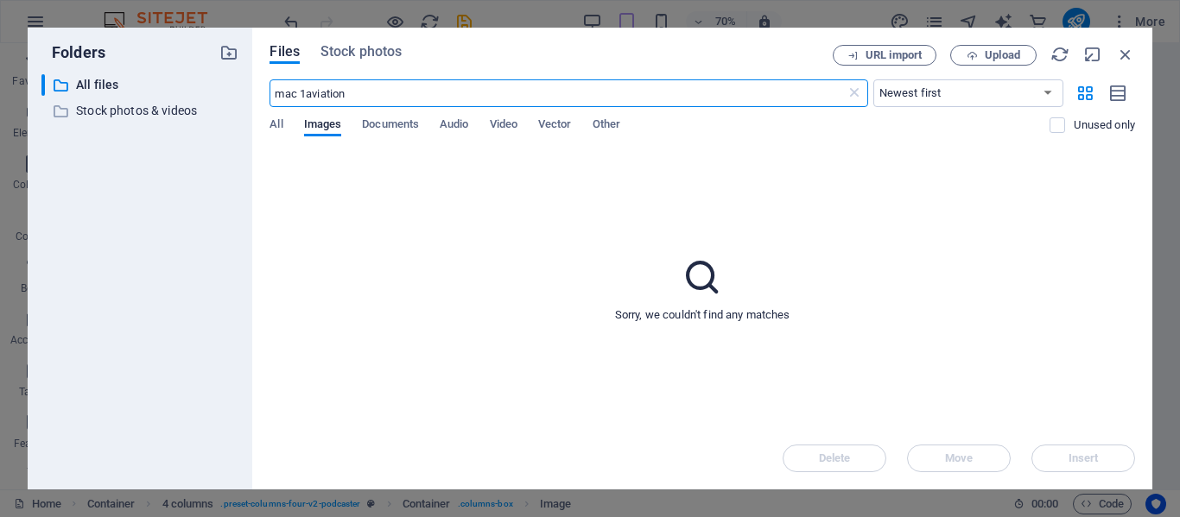
click at [355, 93] on input "mac 1aviation" at bounding box center [556, 93] width 575 height 28
type input "m"
type input "mac 1 Aviation"
click at [705, 279] on icon at bounding box center [702, 277] width 43 height 43
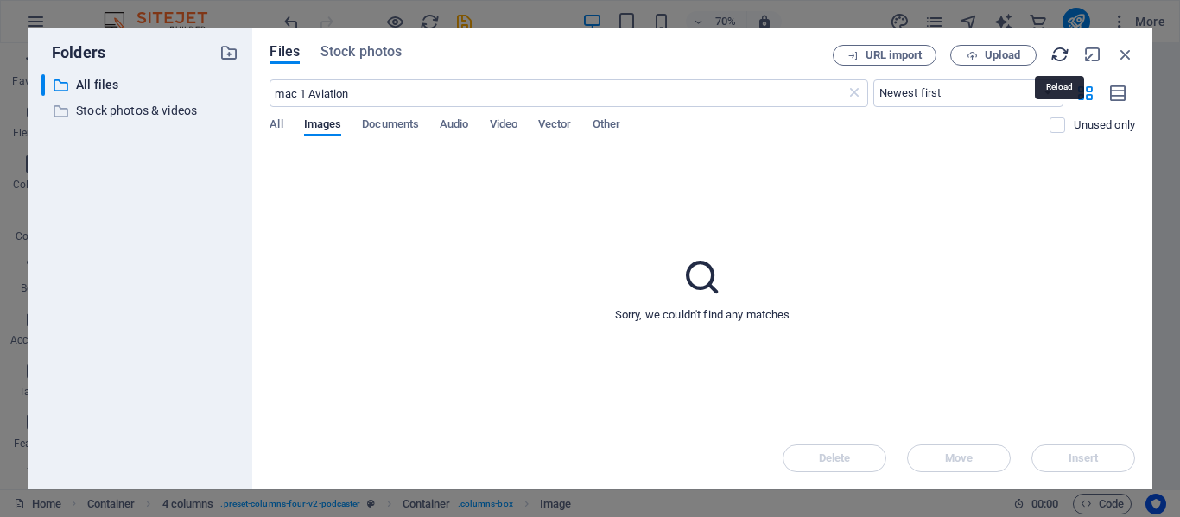
click at [1061, 57] on icon "button" at bounding box center [1059, 54] width 19 height 19
click at [1127, 50] on icon "button" at bounding box center [1125, 54] width 19 height 19
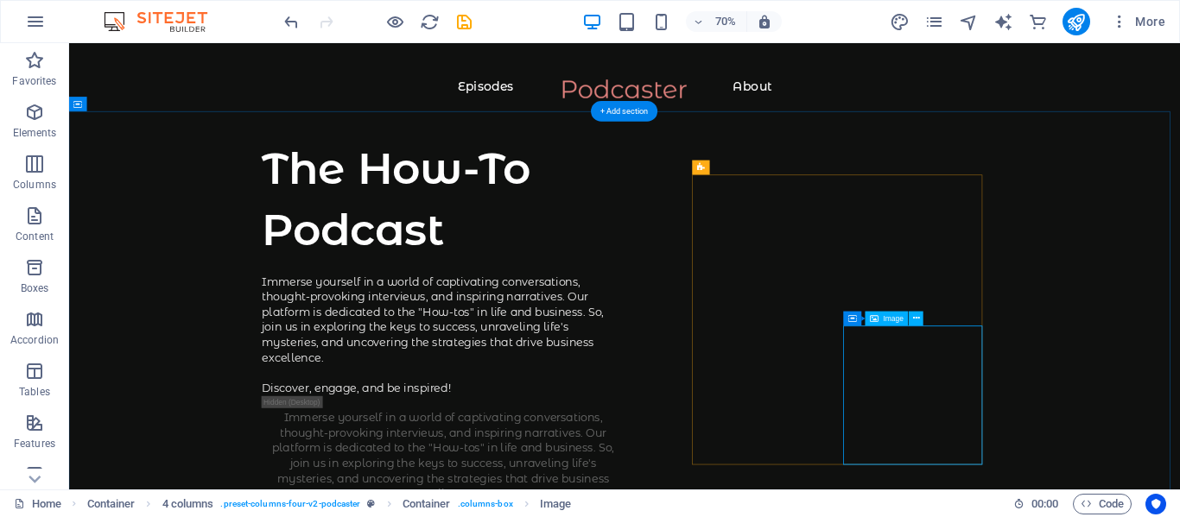
select select "%"
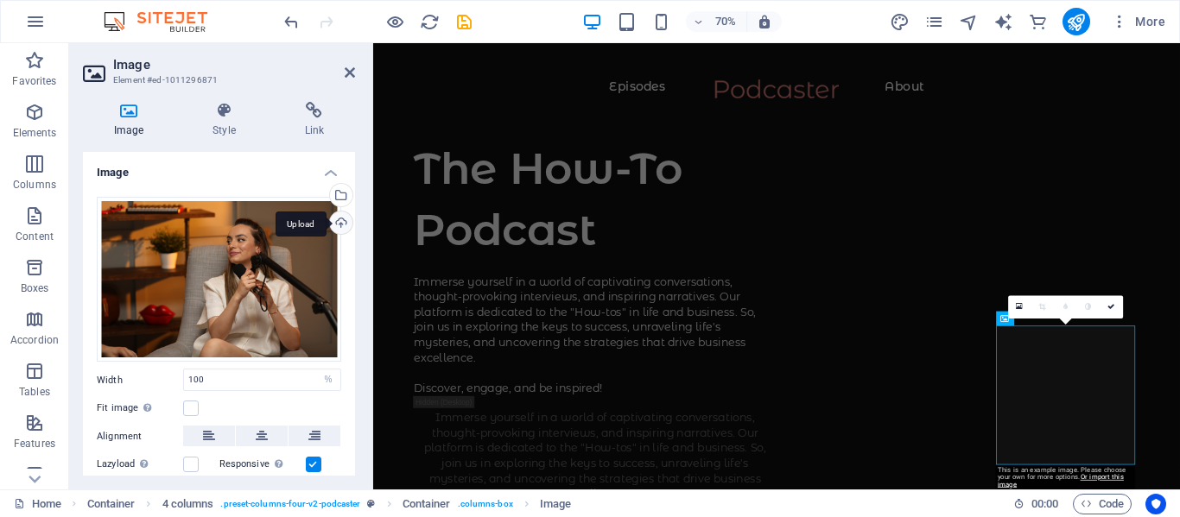
click at [337, 224] on div "Upload" at bounding box center [339, 225] width 26 height 26
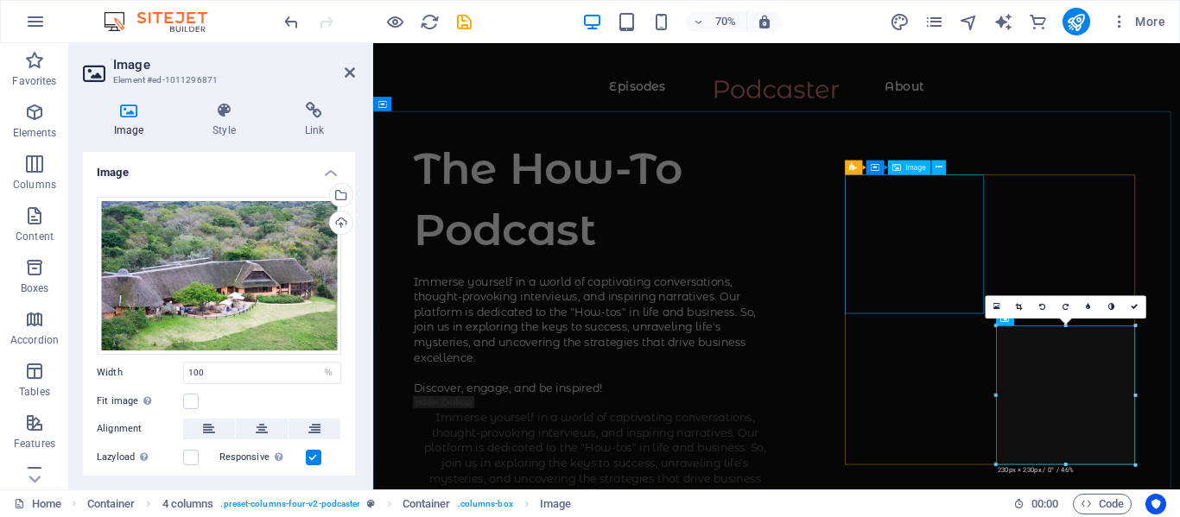
select select "%"
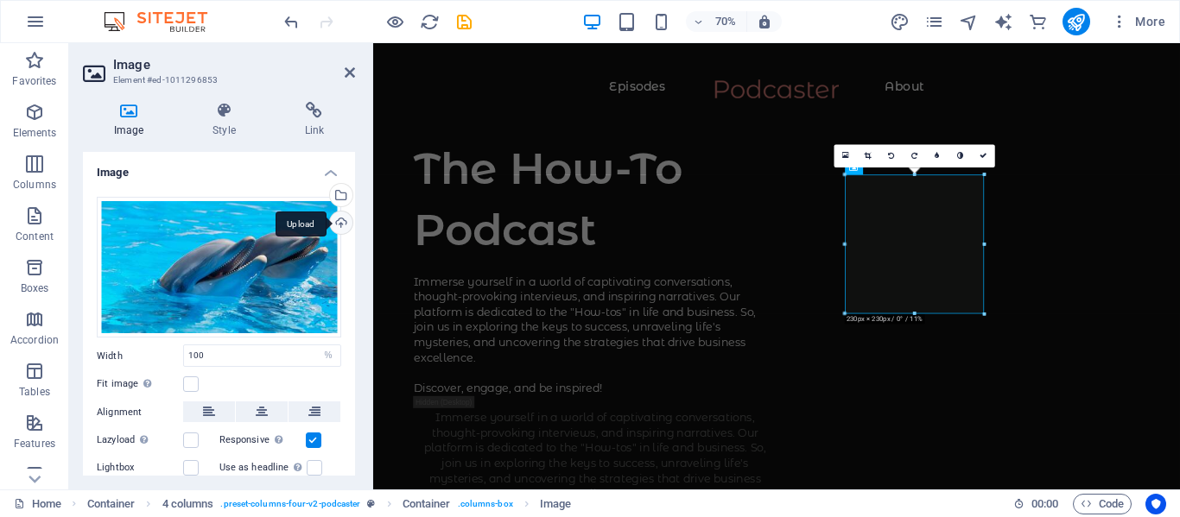
click at [336, 223] on div "Upload" at bounding box center [339, 225] width 26 height 26
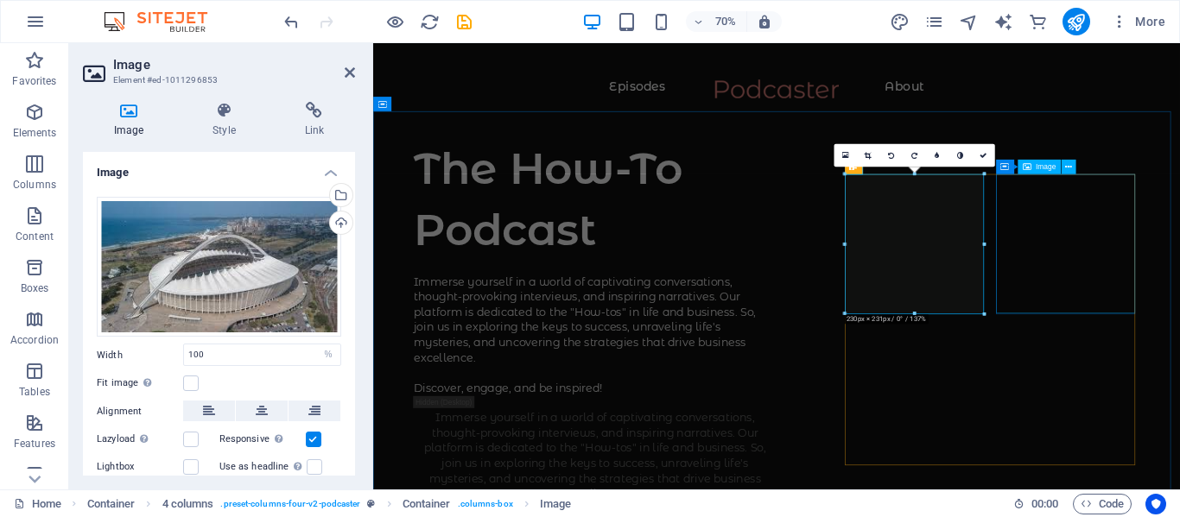
select select "%"
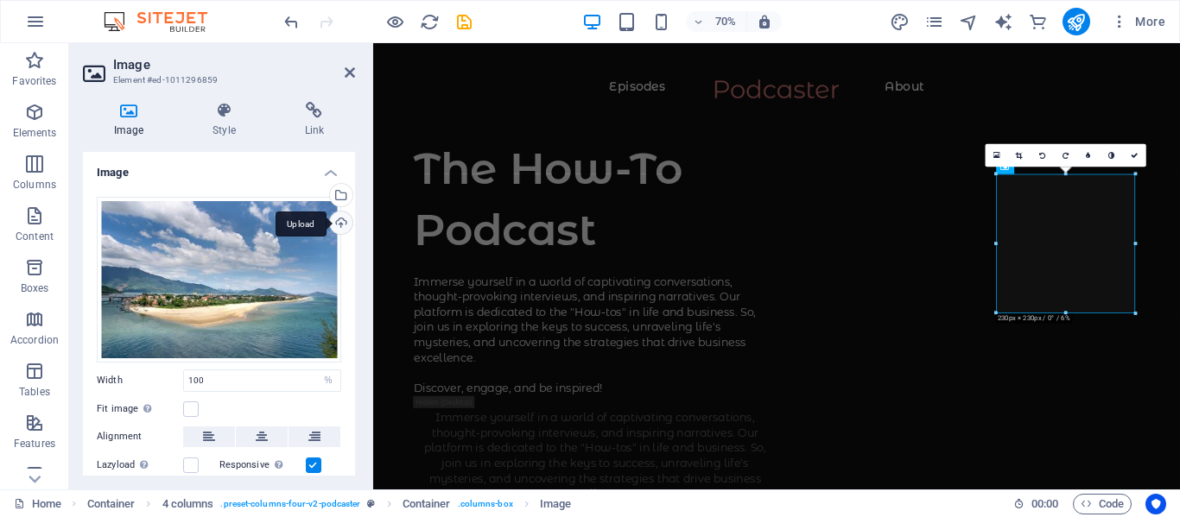
click at [337, 225] on div "Upload" at bounding box center [339, 225] width 26 height 26
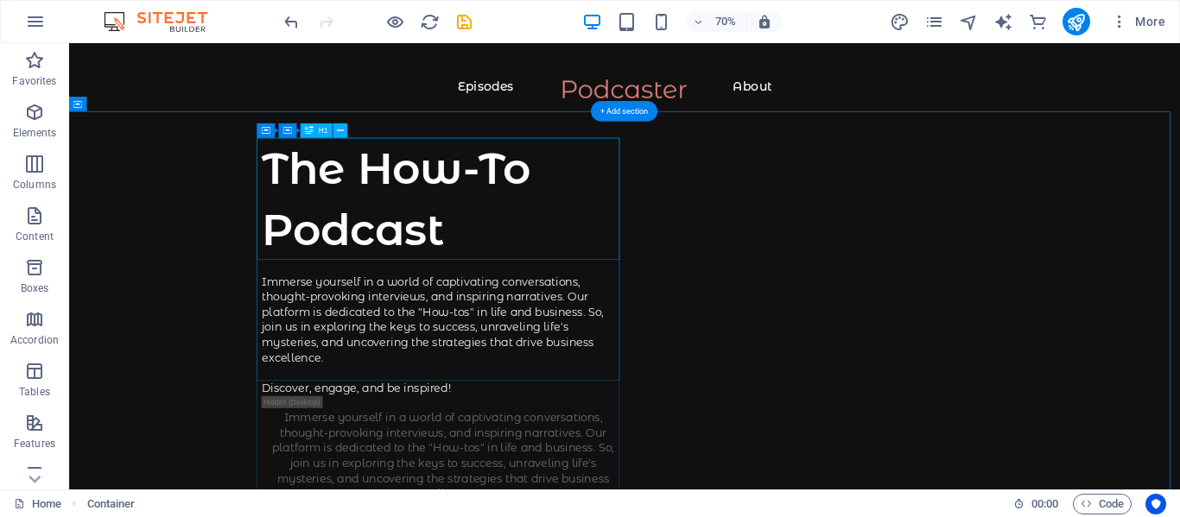
click at [573, 265] on div "The How-To Podcast" at bounding box center [604, 266] width 518 height 174
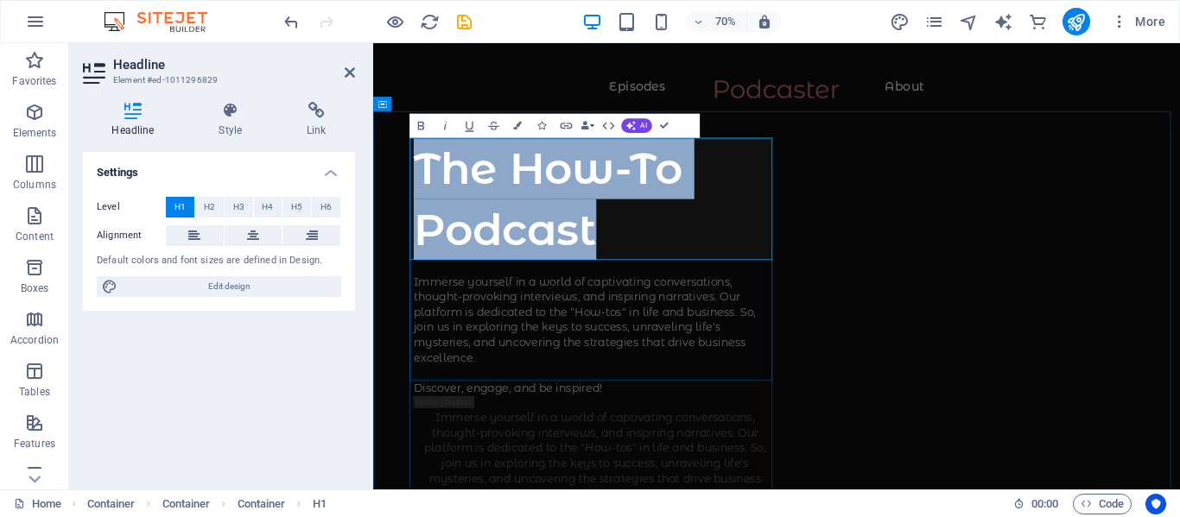
click at [700, 313] on h1 "The How-To Podcast" at bounding box center [690, 266] width 518 height 174
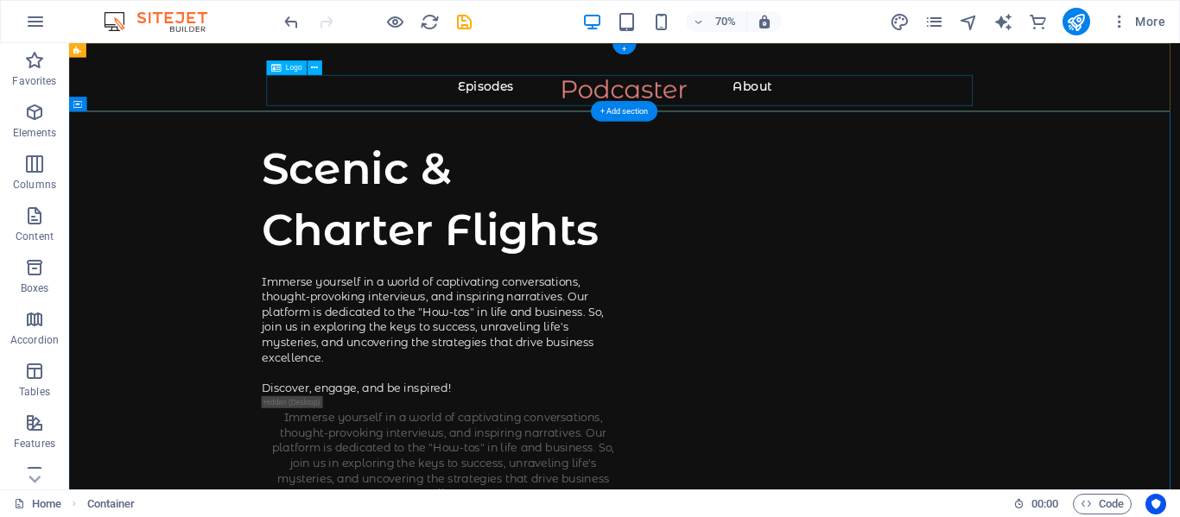
click at [440, 117] on div at bounding box center [863, 117] width 1518 height 44
select select "px"
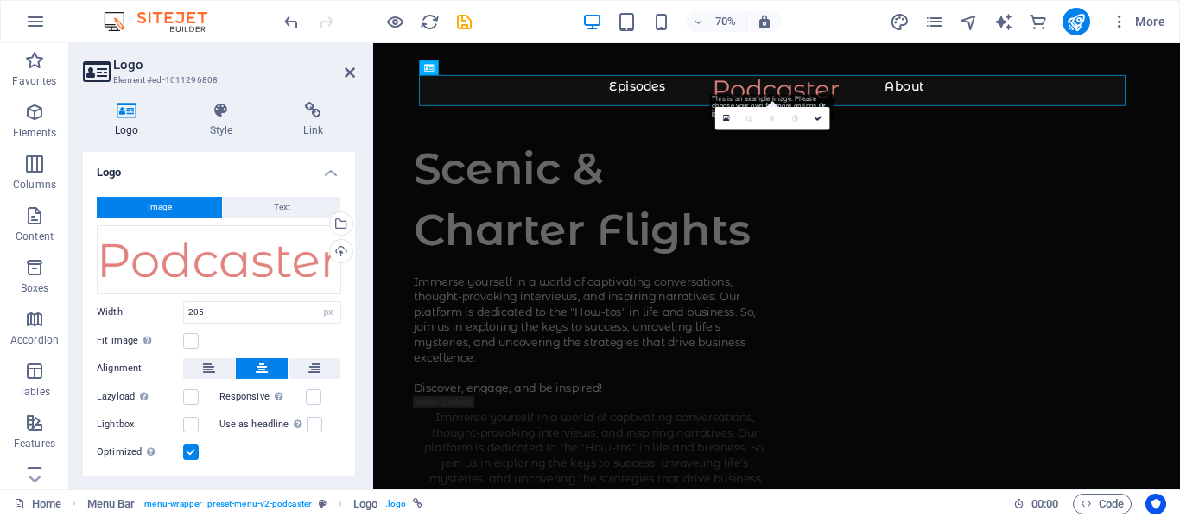
click at [130, 110] on icon at bounding box center [127, 110] width 88 height 17
click at [339, 250] on div "Upload" at bounding box center [339, 253] width 26 height 26
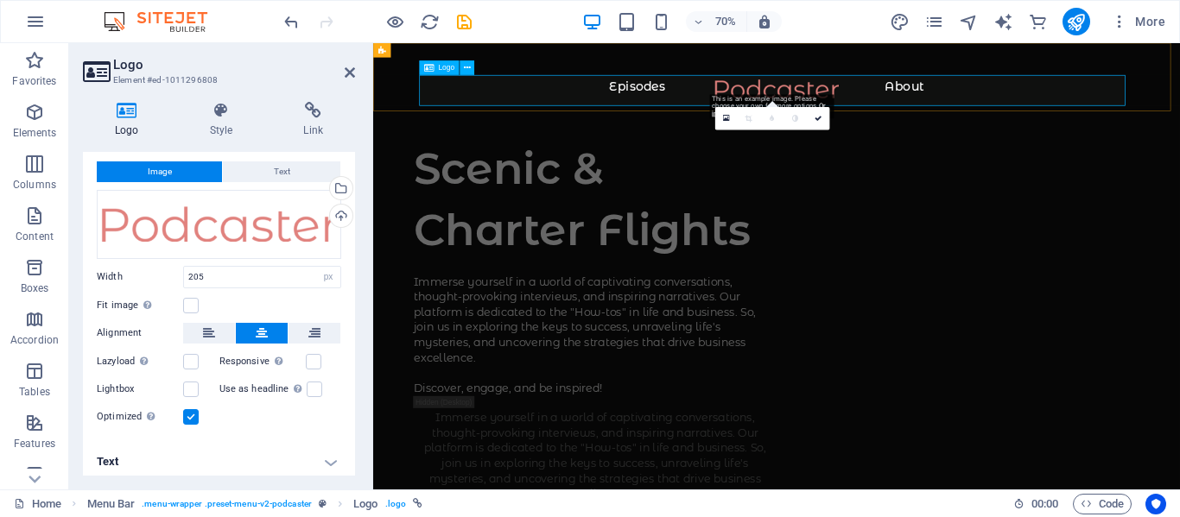
click at [966, 95] on div at bounding box center [949, 117] width 1083 height 44
click at [966, 107] on div at bounding box center [949, 117] width 1083 height 44
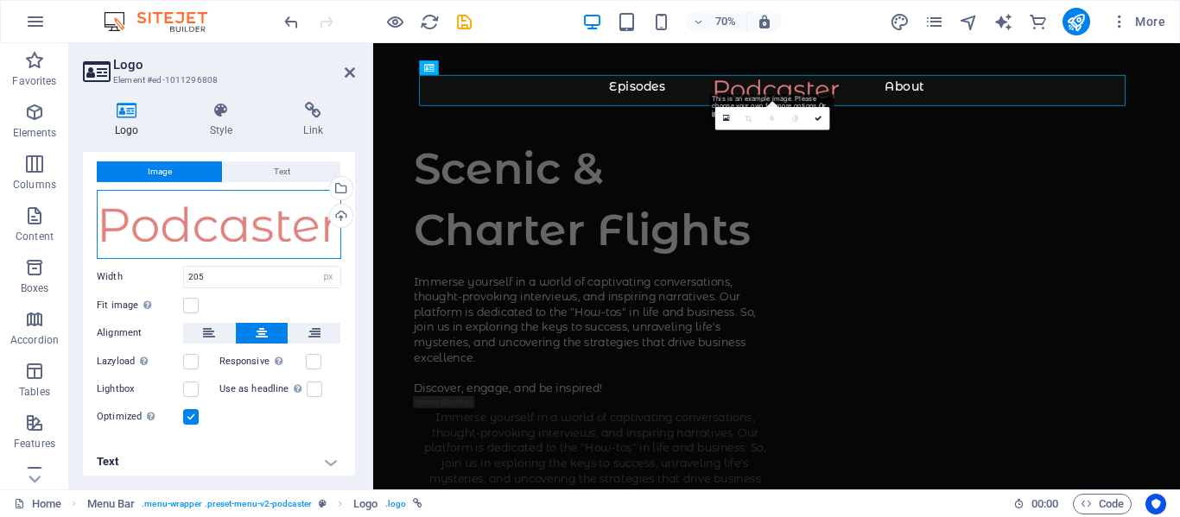
click at [329, 232] on div "Drag files here, click to choose files or select files from Files or our free s…" at bounding box center [219, 224] width 244 height 69
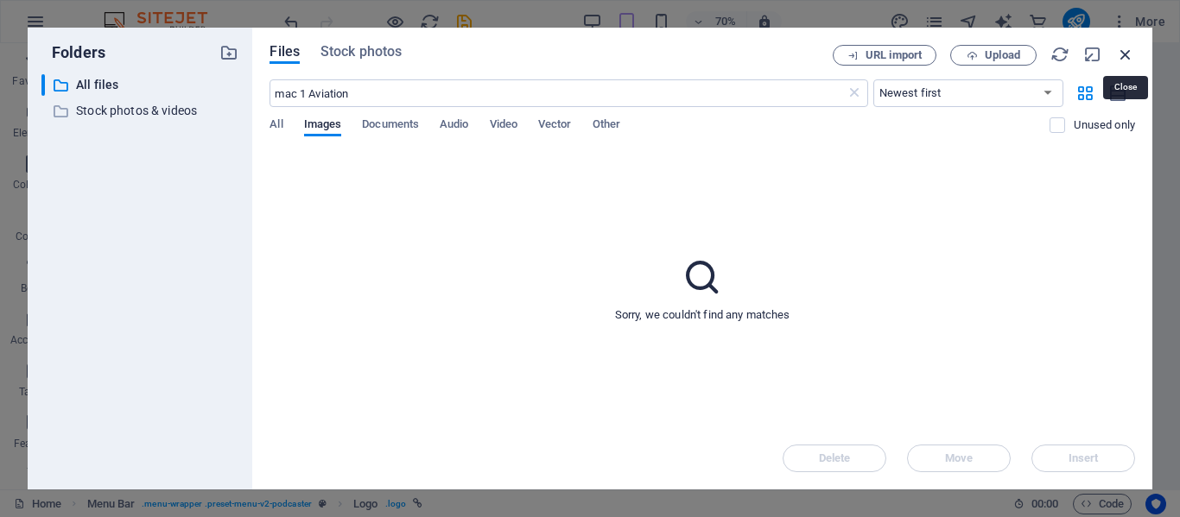
click at [1124, 50] on icon "button" at bounding box center [1125, 54] width 19 height 19
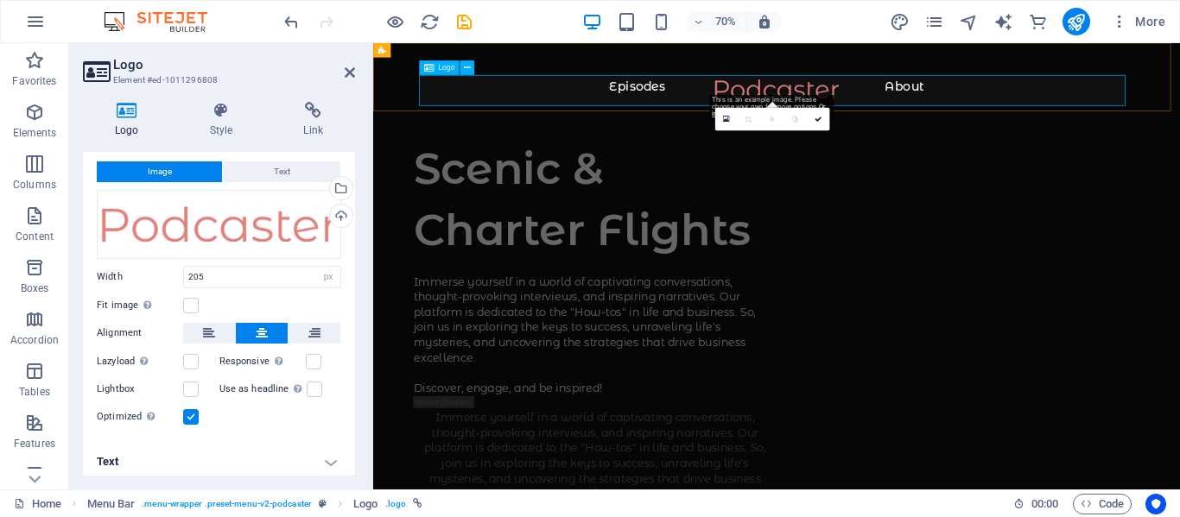
click at [1135, 105] on div at bounding box center [949, 117] width 1083 height 44
click at [341, 217] on div "Upload" at bounding box center [339, 218] width 26 height 26
click at [1119, 22] on icon "button" at bounding box center [1119, 21] width 17 height 17
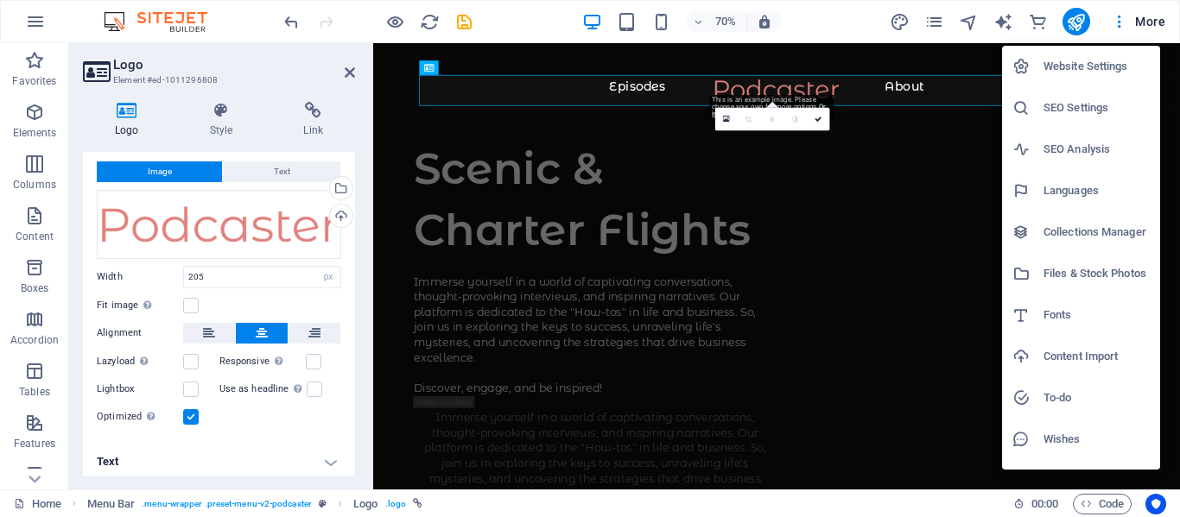
click at [424, 133] on div at bounding box center [590, 258] width 1180 height 517
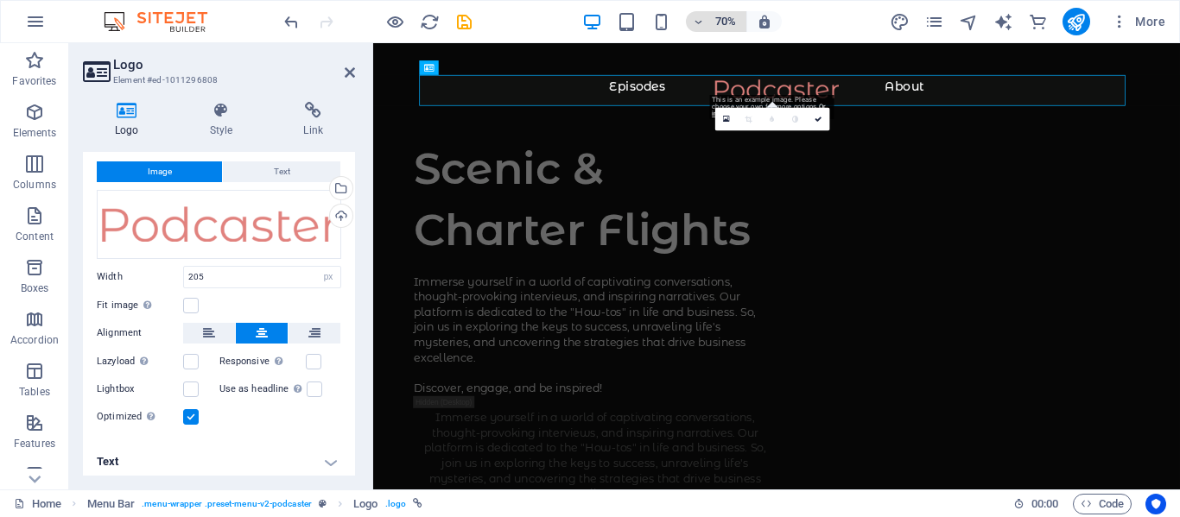
click at [697, 21] on icon "button" at bounding box center [699, 21] width 12 height 11
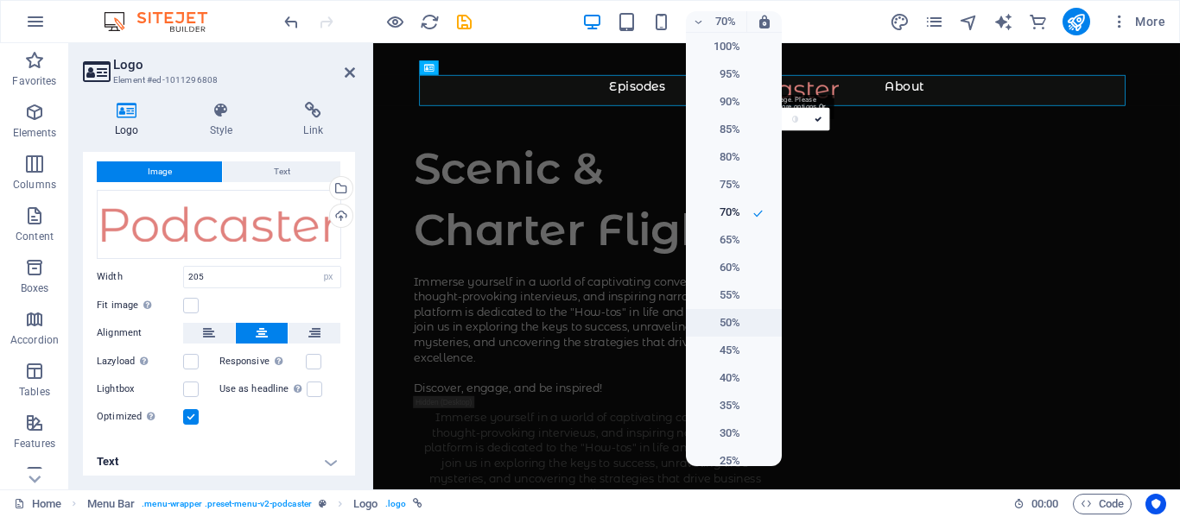
click at [721, 319] on h6 "50%" at bounding box center [718, 323] width 44 height 21
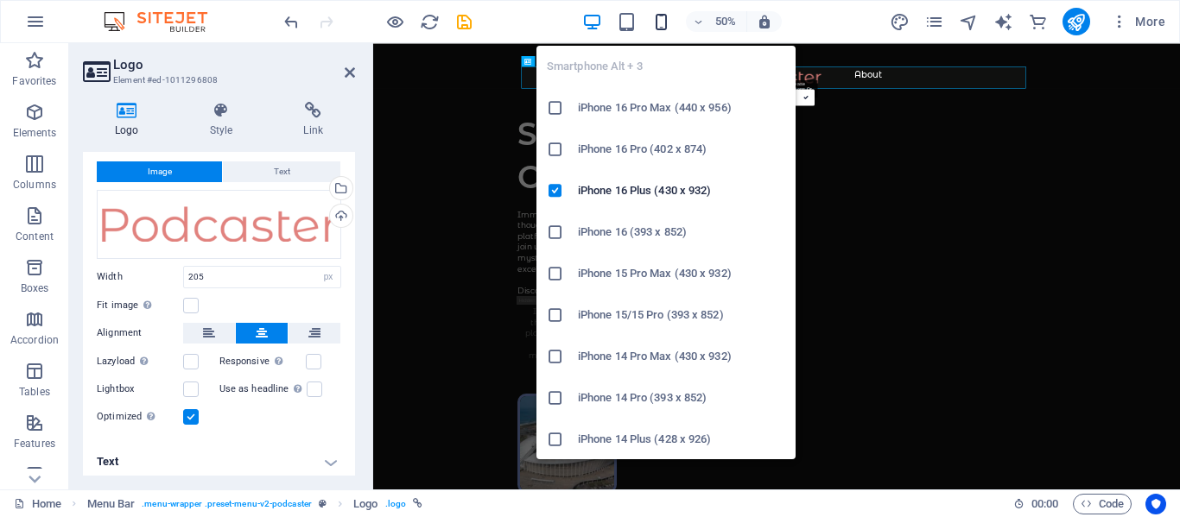
click at [663, 24] on icon "button" at bounding box center [661, 22] width 20 height 20
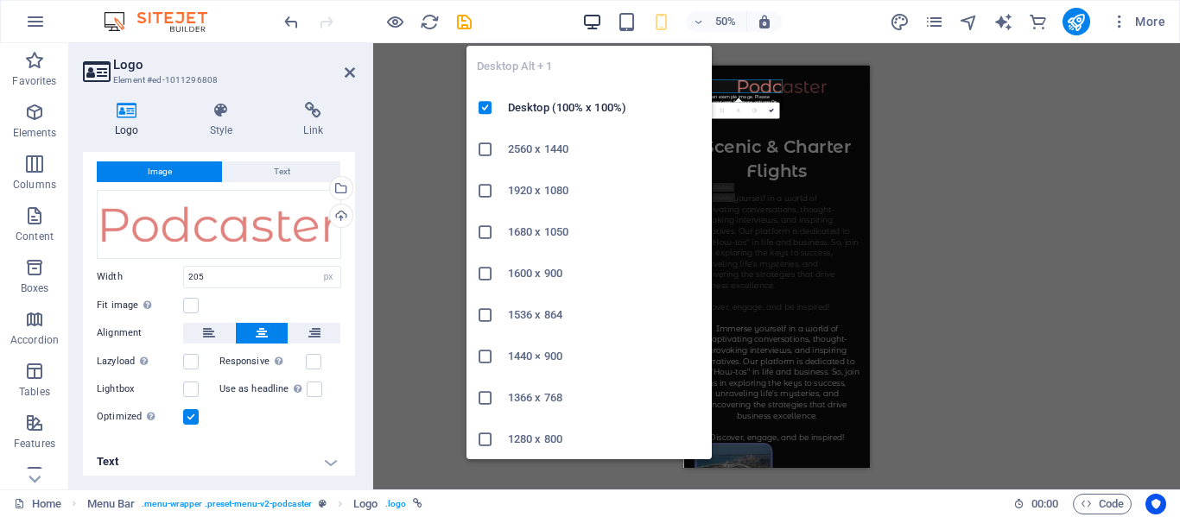
click at [593, 21] on icon "button" at bounding box center [592, 22] width 20 height 20
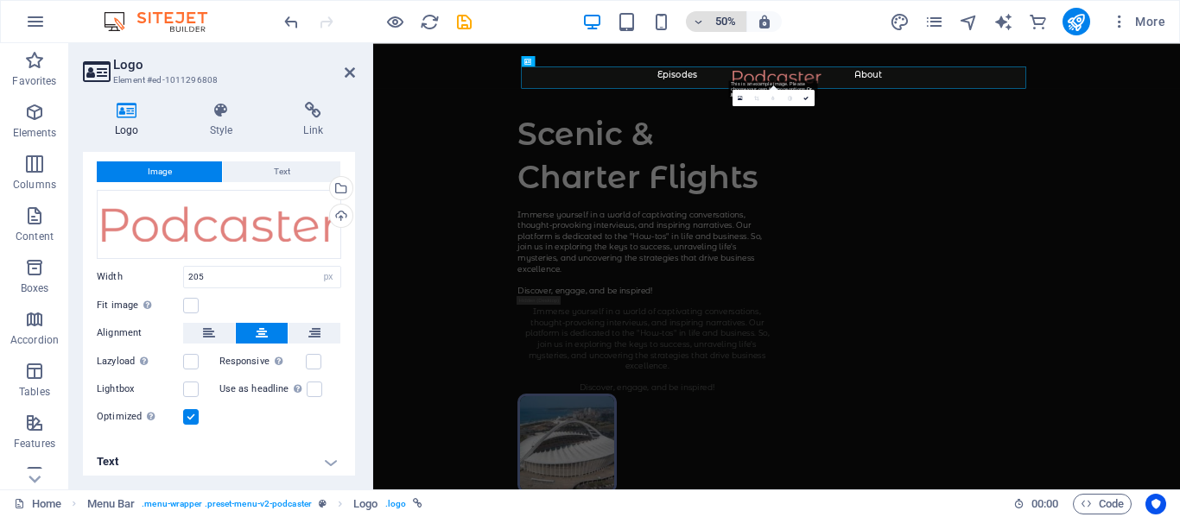
click at [698, 24] on icon "button" at bounding box center [699, 21] width 12 height 11
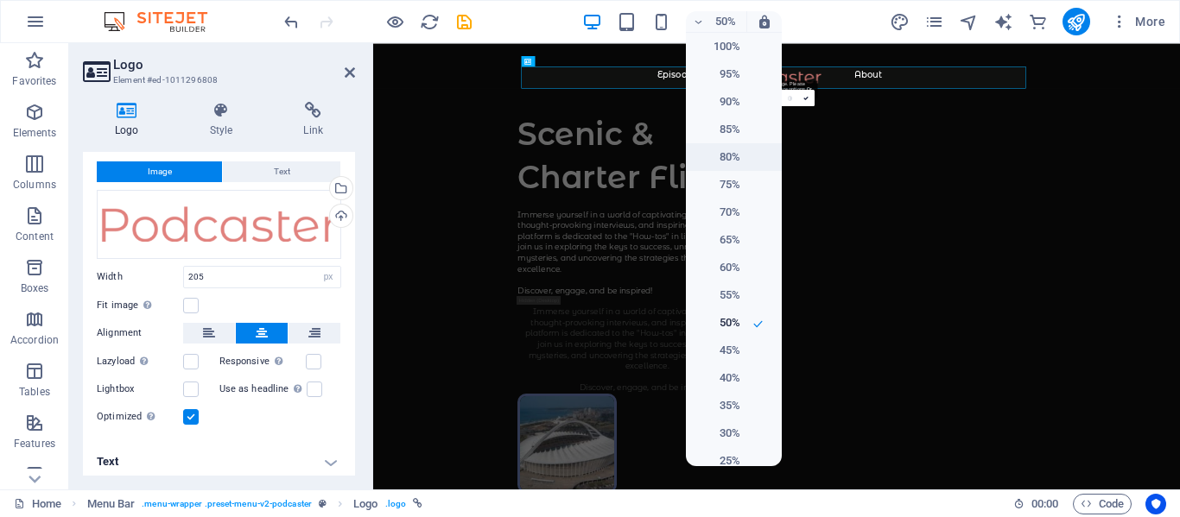
click at [722, 155] on h6 "80%" at bounding box center [718, 157] width 44 height 21
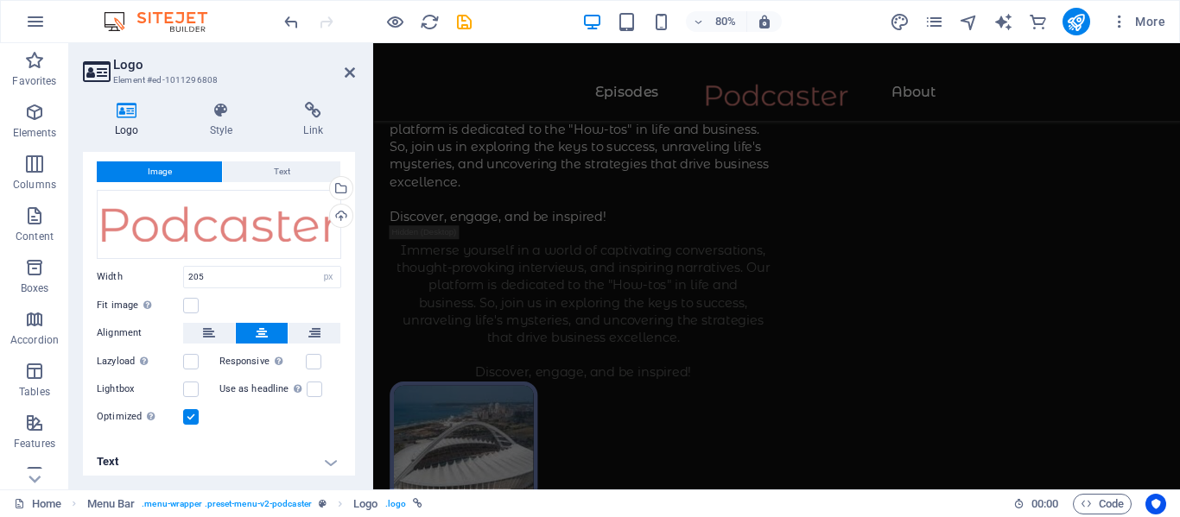
scroll to position [276, 0]
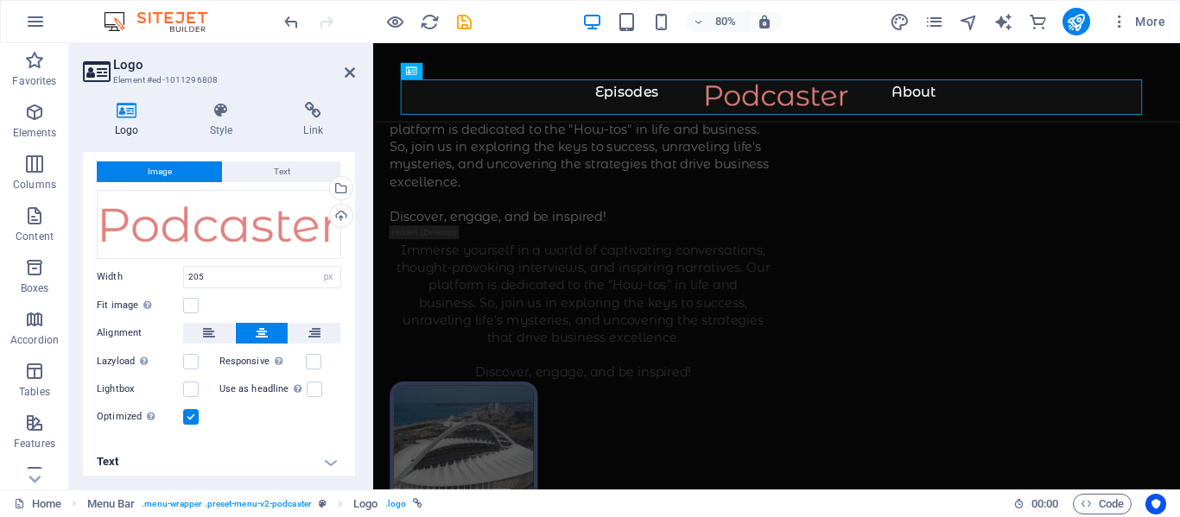
drag, startPoint x: 1377, startPoint y: 587, endPoint x: 1549, endPoint y: 548, distance: 176.4
click at [697, 22] on icon "button" at bounding box center [699, 21] width 12 height 11
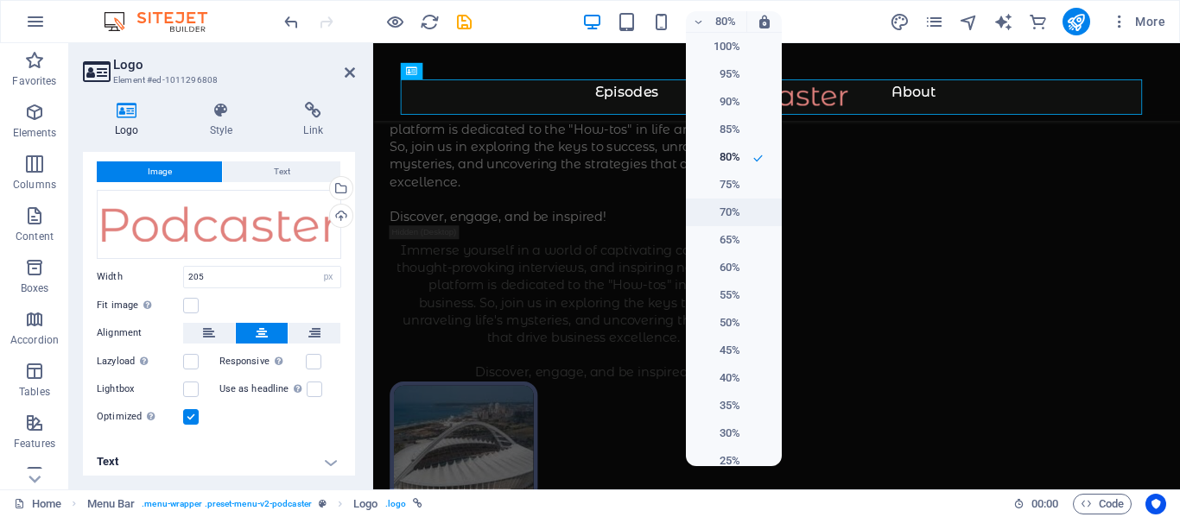
click at [724, 203] on h6 "70%" at bounding box center [718, 212] width 44 height 21
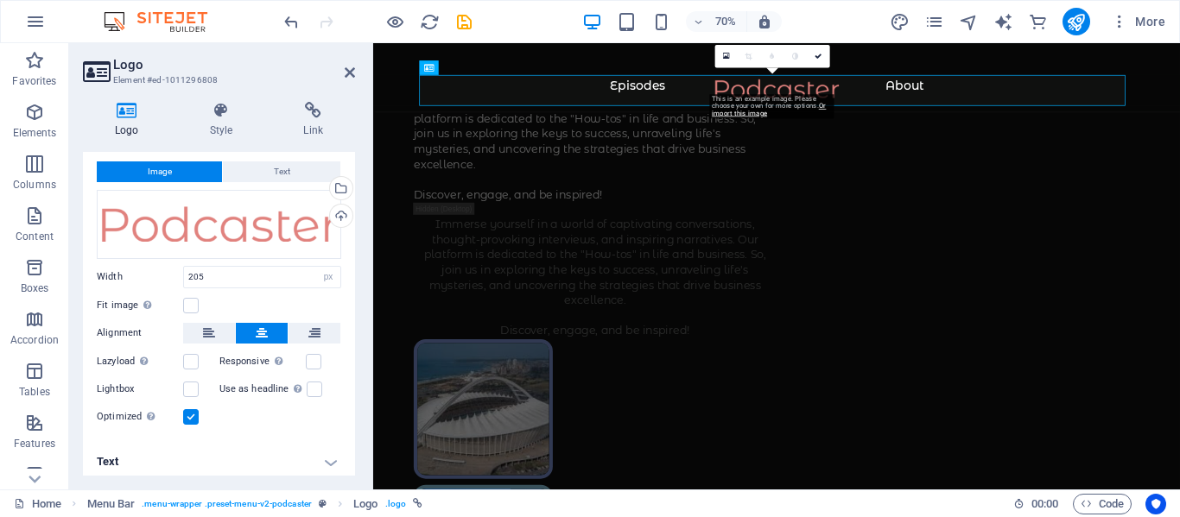
scroll to position [0, 0]
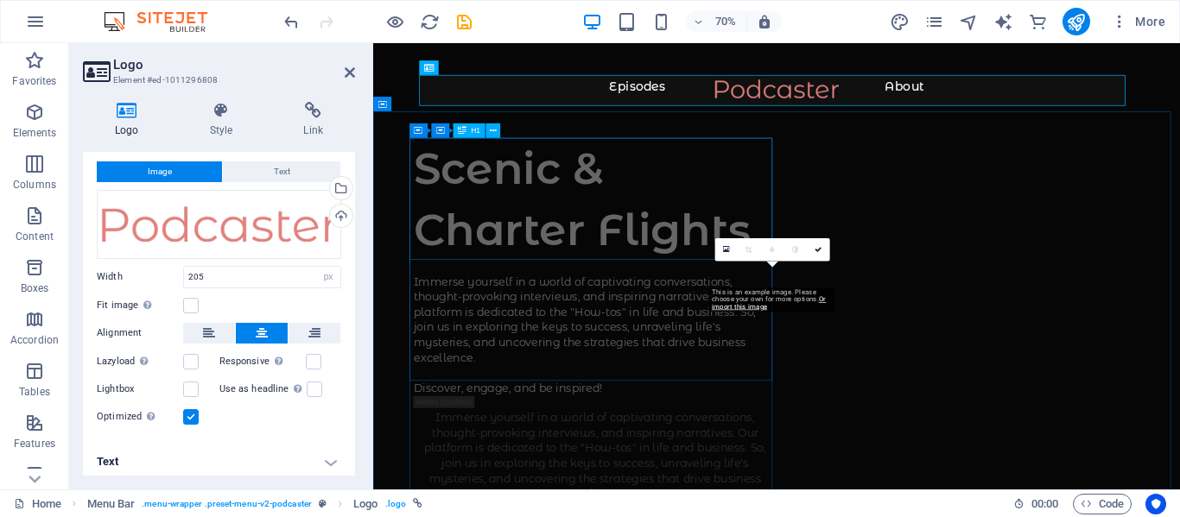
click at [870, 228] on div "Scenic & Charter Flights" at bounding box center [690, 266] width 518 height 174
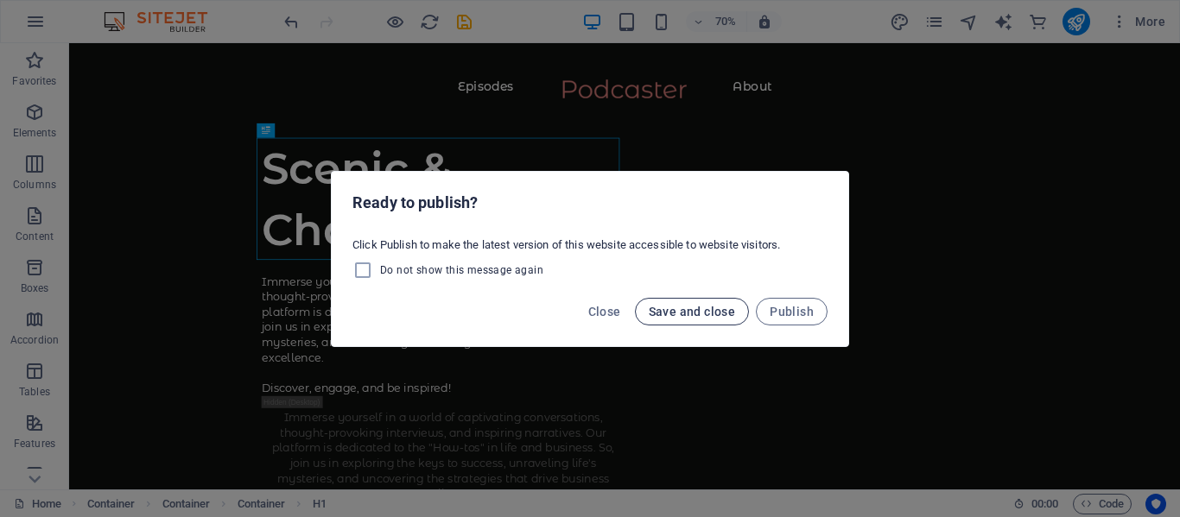
click at [688, 313] on span "Save and close" at bounding box center [692, 312] width 87 height 14
checkbox input "false"
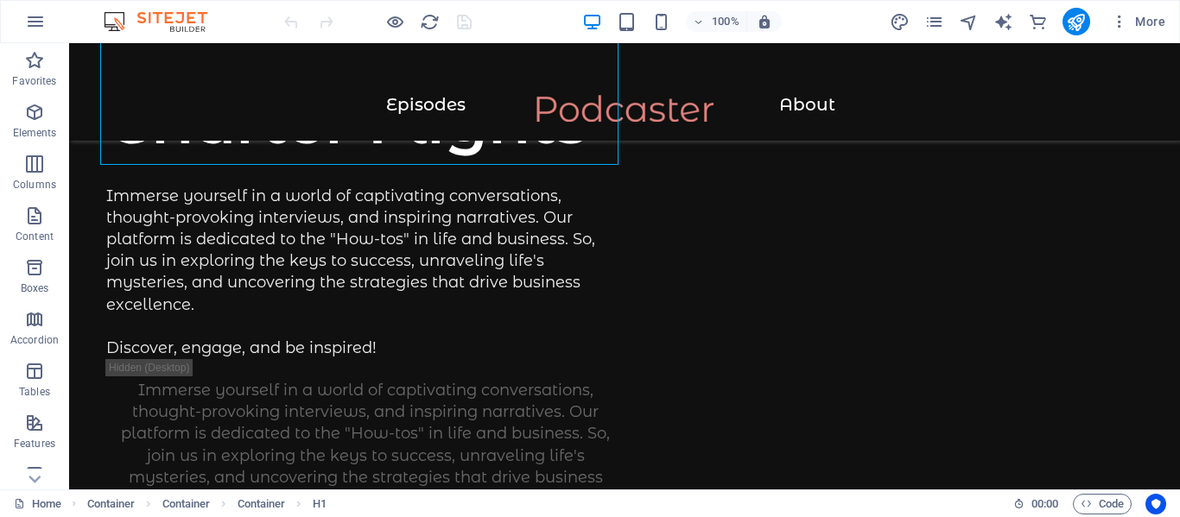
scroll to position [210, 0]
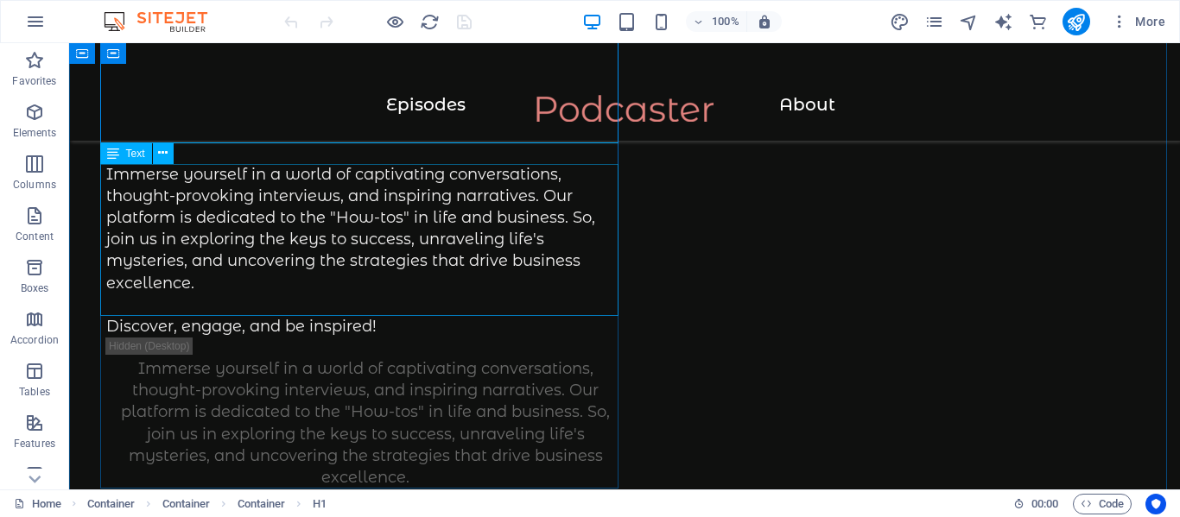
click at [366, 247] on div "Immerse yourself in a world of captivating conversations, thought-provoking int…" at bounding box center [365, 251] width 518 height 174
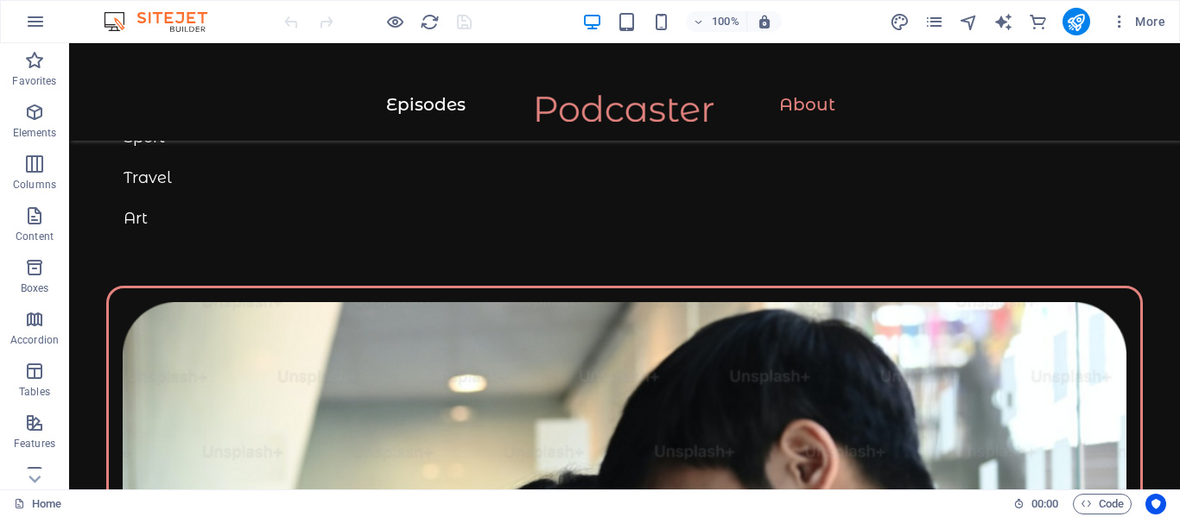
scroll to position [0, 0]
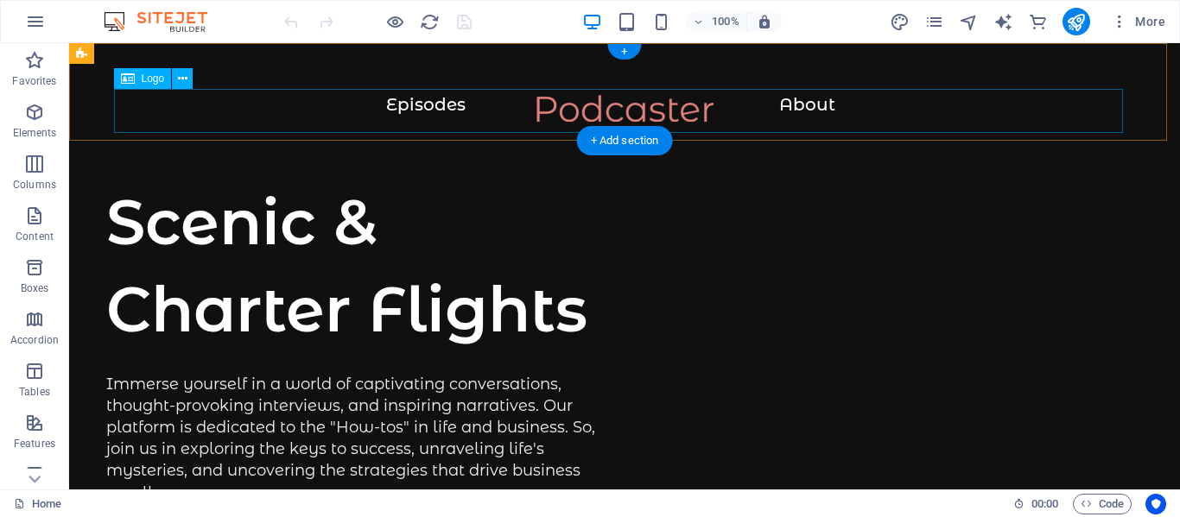
click at [178, 98] on div at bounding box center [625, 117] width 1042 height 44
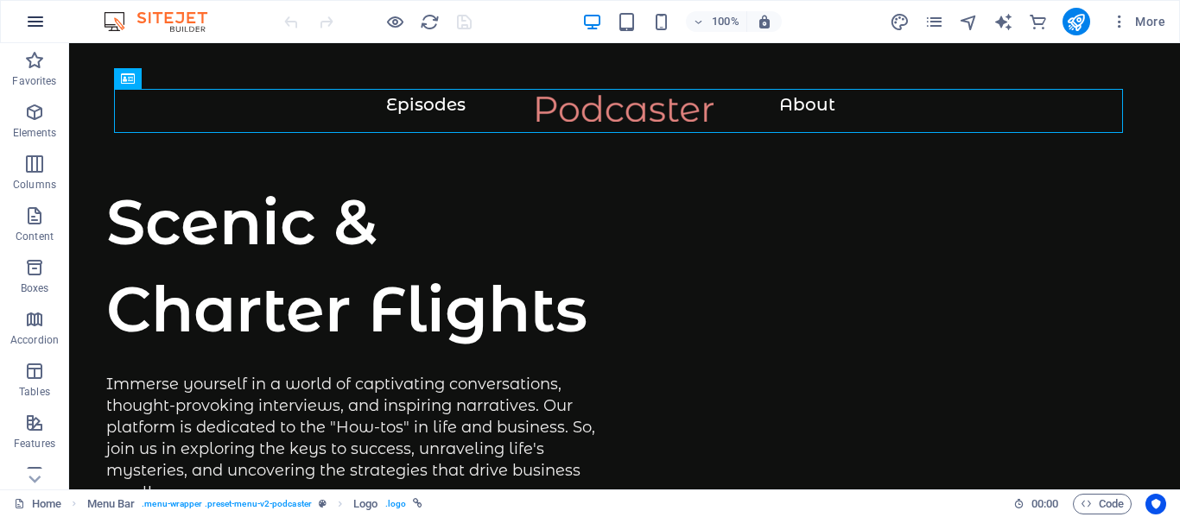
click at [34, 19] on icon "button" at bounding box center [35, 21] width 21 height 21
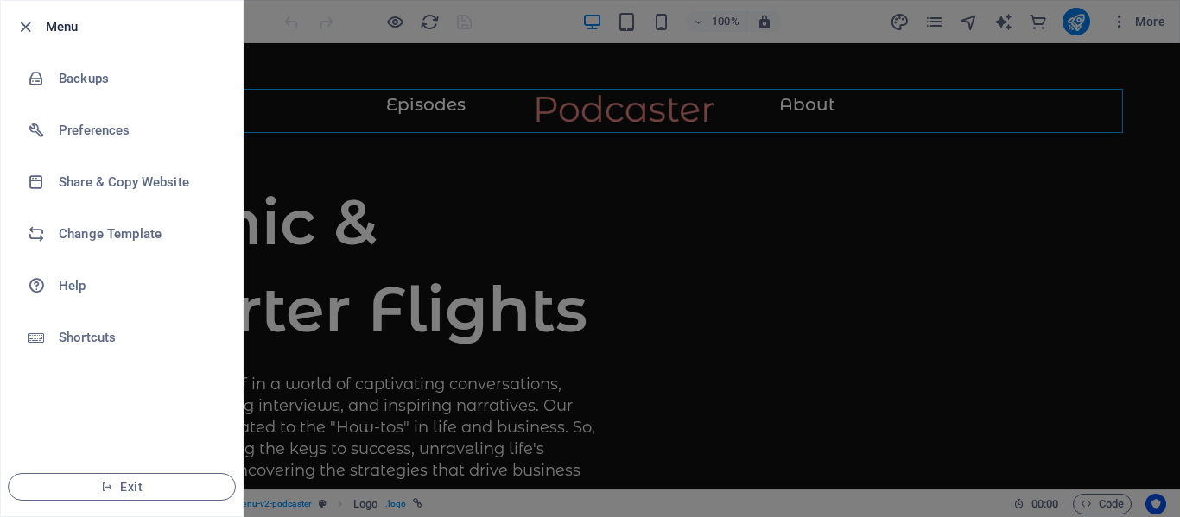
click at [494, 243] on div at bounding box center [590, 258] width 1180 height 517
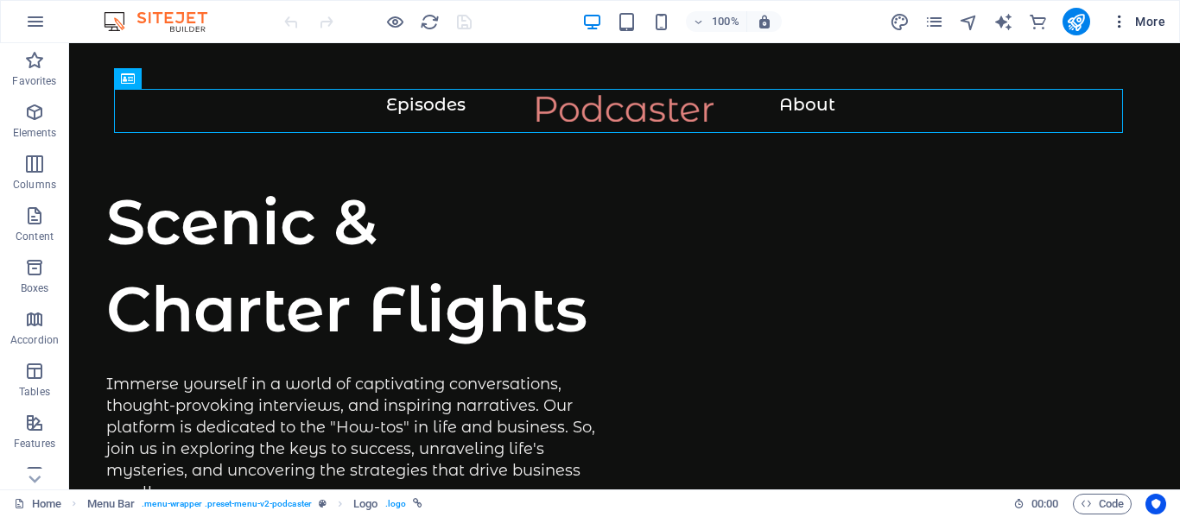
click at [1119, 23] on icon "button" at bounding box center [1119, 21] width 17 height 17
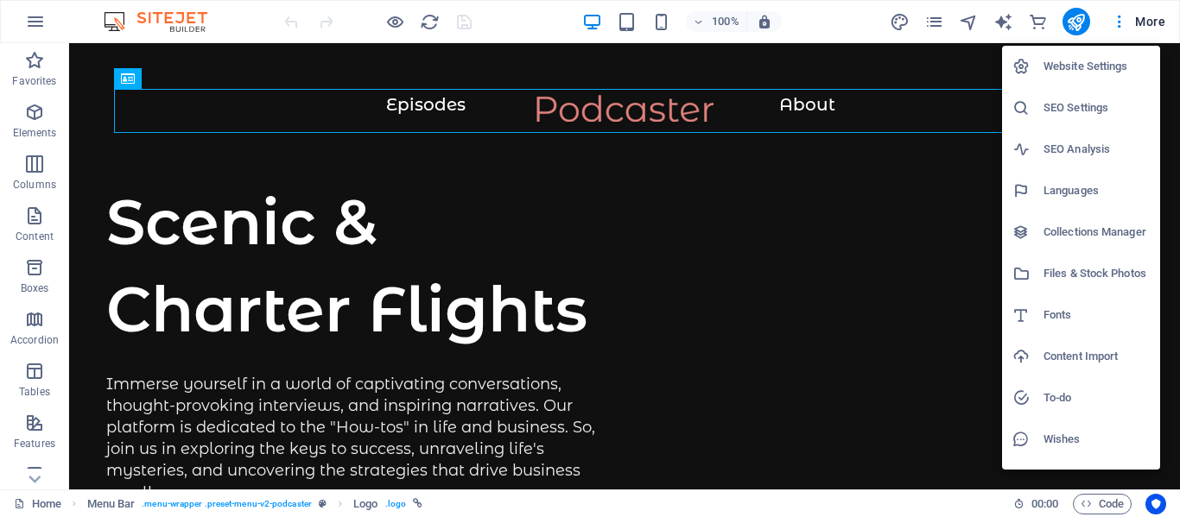
click at [650, 204] on div at bounding box center [590, 258] width 1180 height 517
